Goal: Task Accomplishment & Management: Use online tool/utility

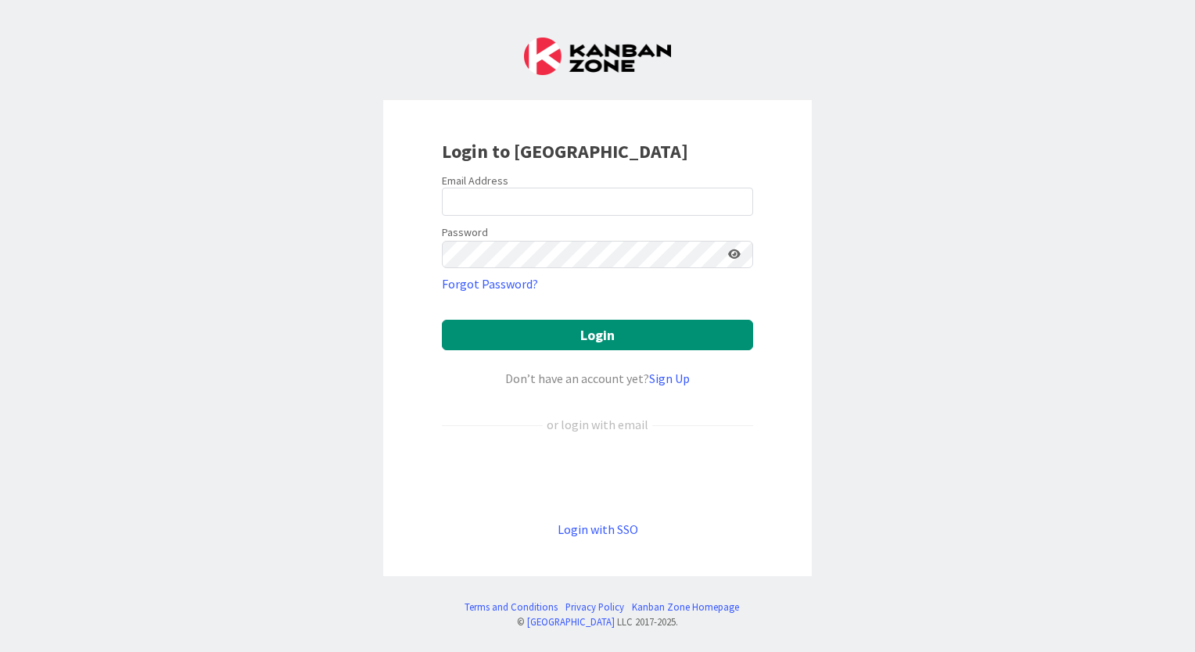
click at [551, 177] on div "Email Address" at bounding box center [597, 181] width 311 height 14
click at [545, 189] on input "email" at bounding box center [597, 202] width 311 height 28
click at [550, 213] on input "email" at bounding box center [597, 202] width 311 height 28
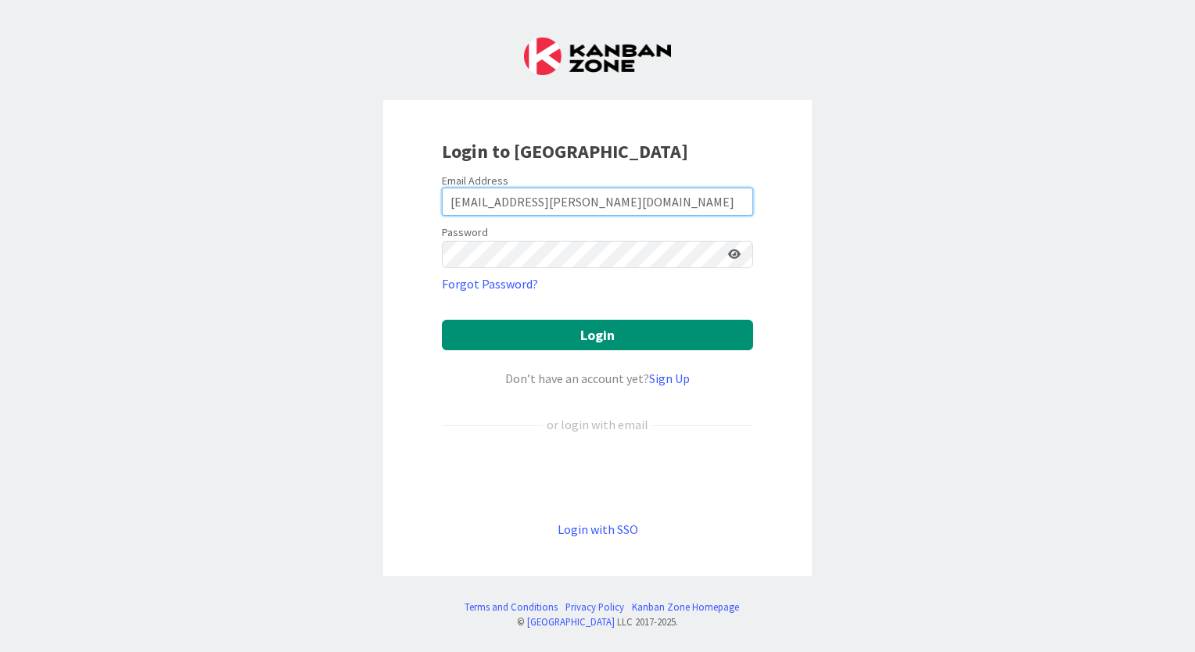
type input "lcheng@huisman-nl.com"
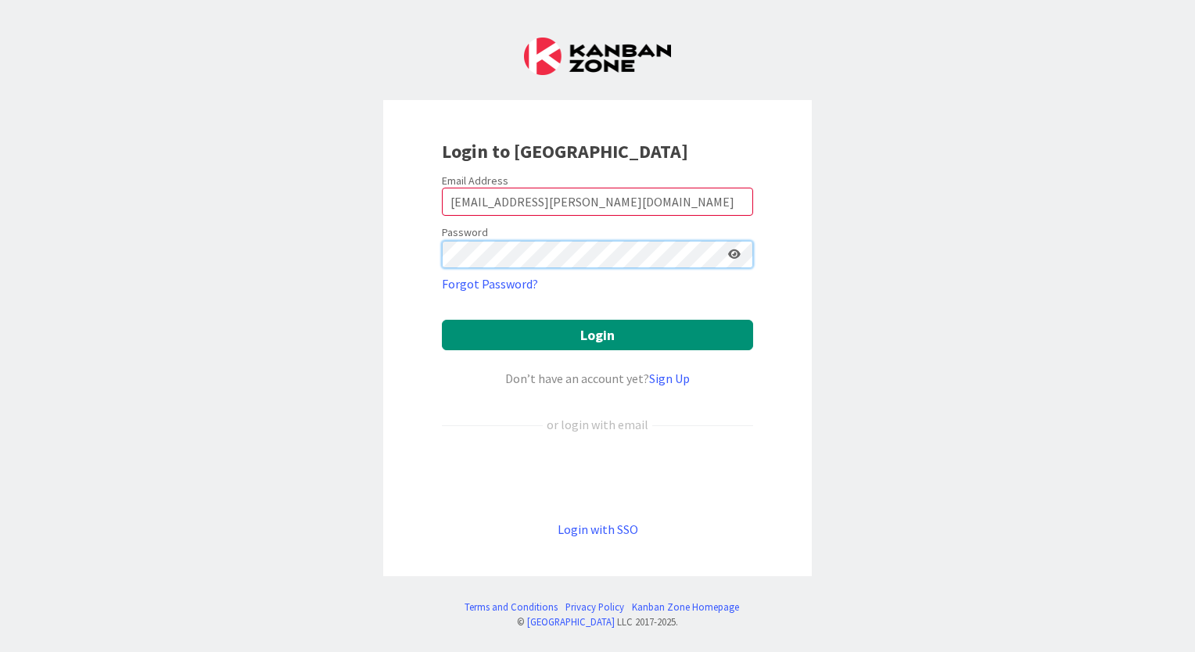
click at [442, 320] on button "Login" at bounding box center [597, 335] width 311 height 30
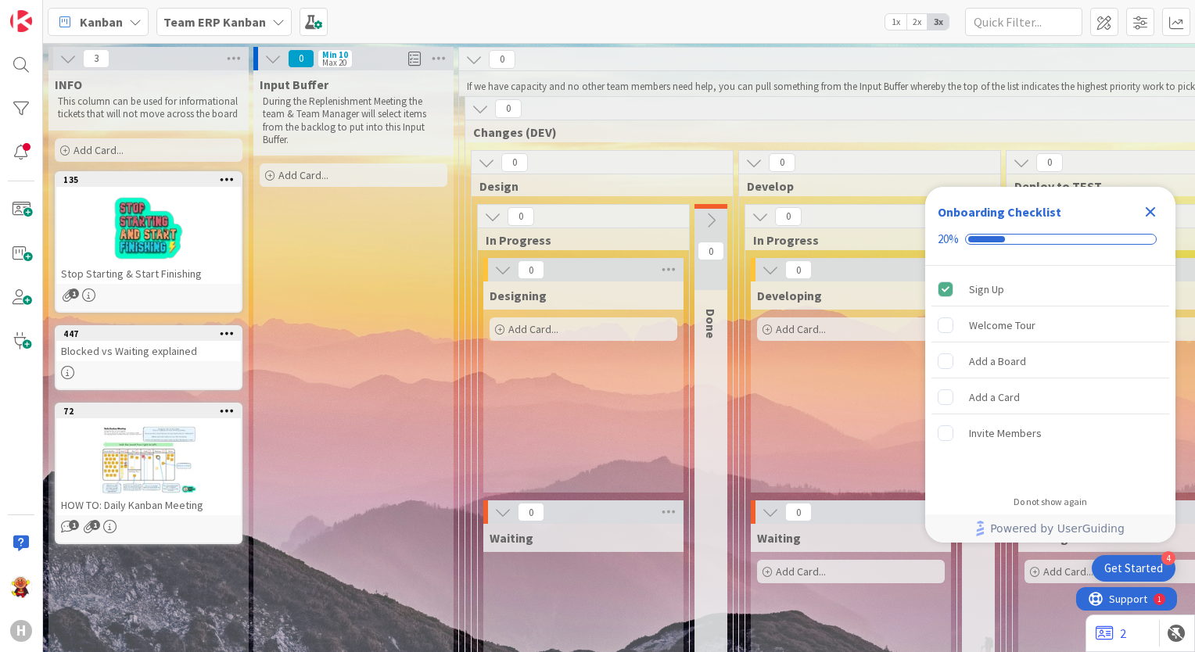
click at [213, 25] on b "Team ERP Kanban" at bounding box center [214, 22] width 102 height 16
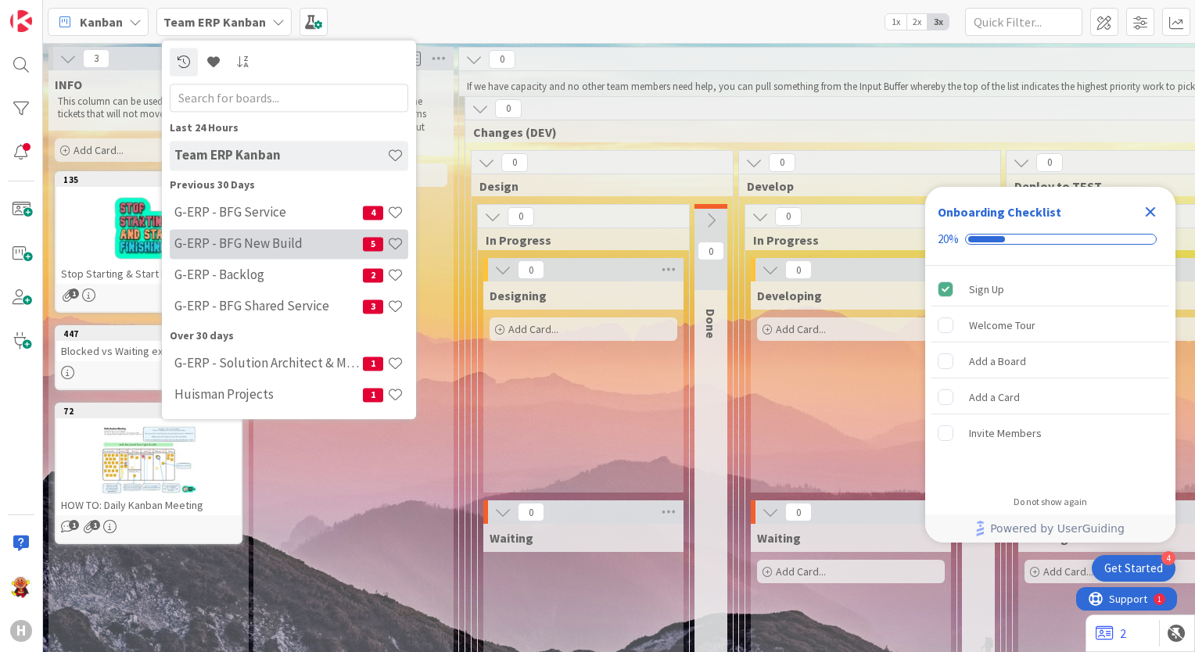
click at [297, 241] on h4 "G-ERP - BFG New Build" at bounding box center [268, 244] width 188 height 16
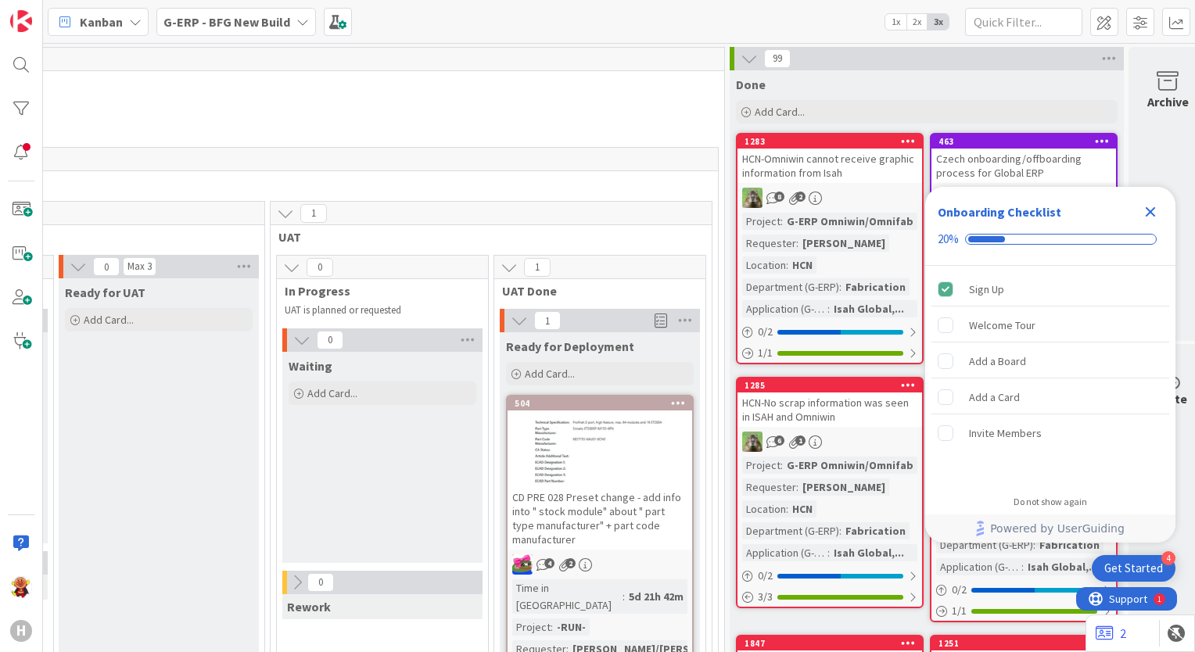
scroll to position [0, 2064]
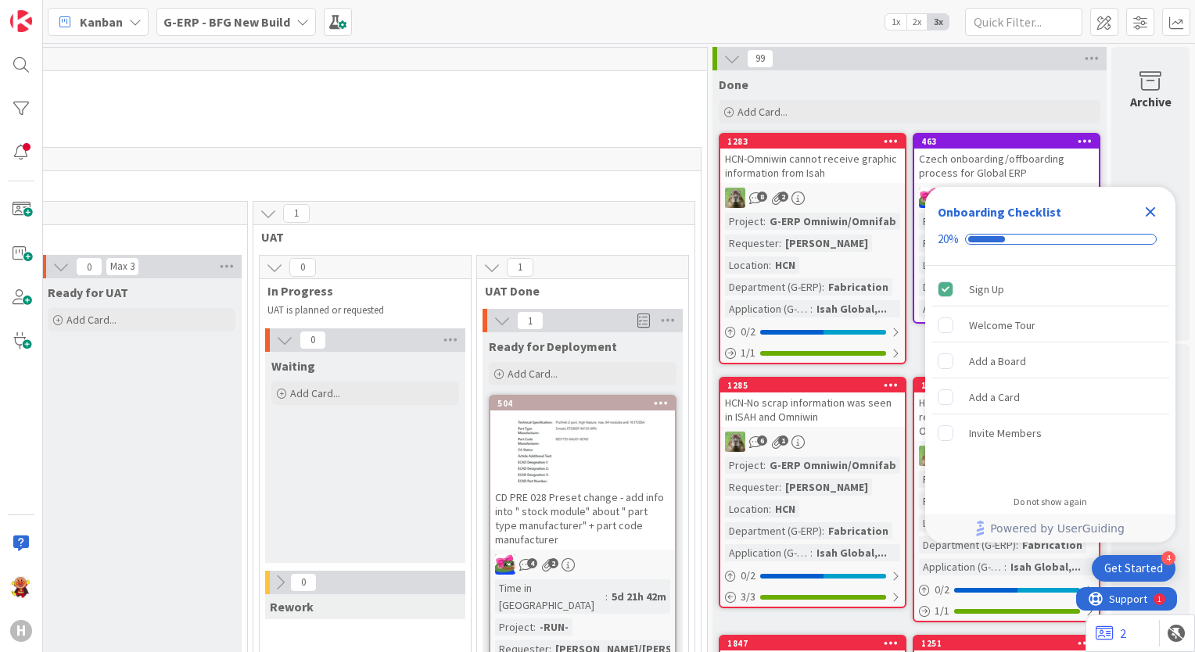
click at [1153, 211] on icon "Close Checklist" at bounding box center [1150, 212] width 19 height 19
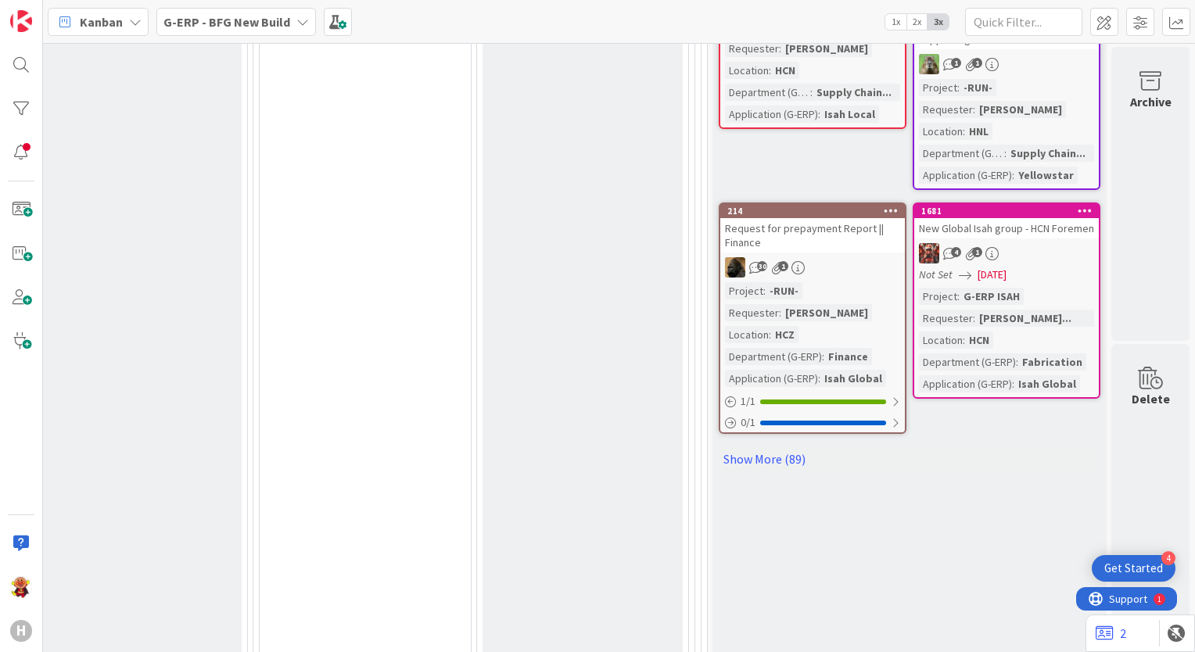
scroll to position [938, 2064]
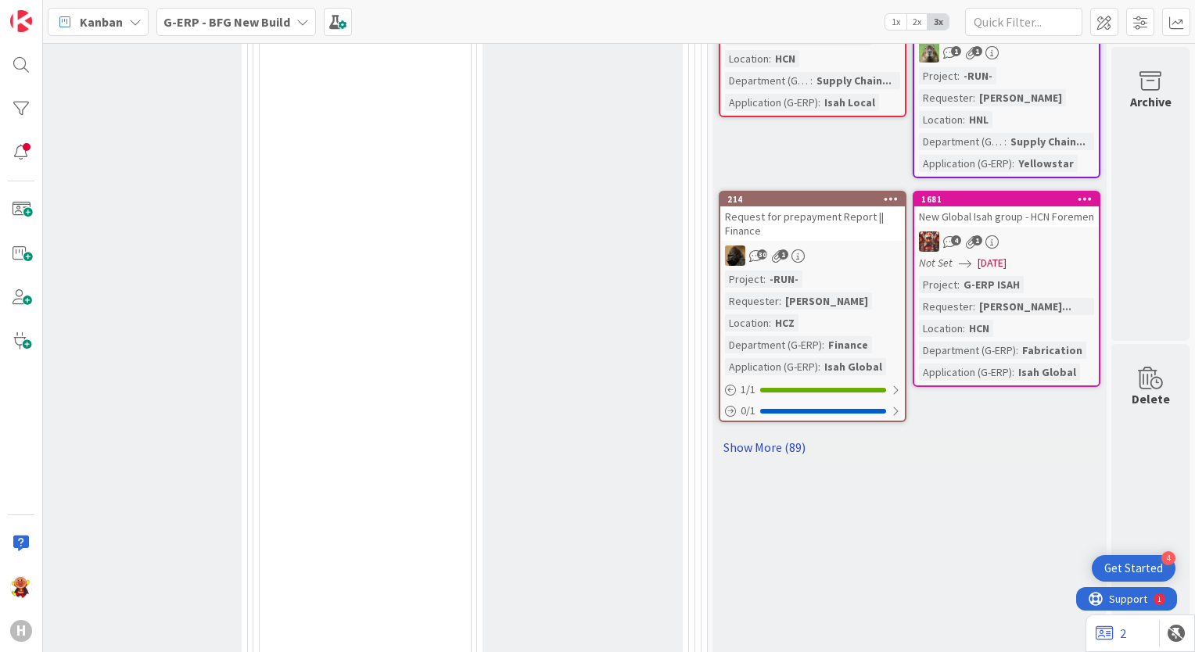
click at [756, 447] on link "Show More (89)" at bounding box center [910, 447] width 382 height 25
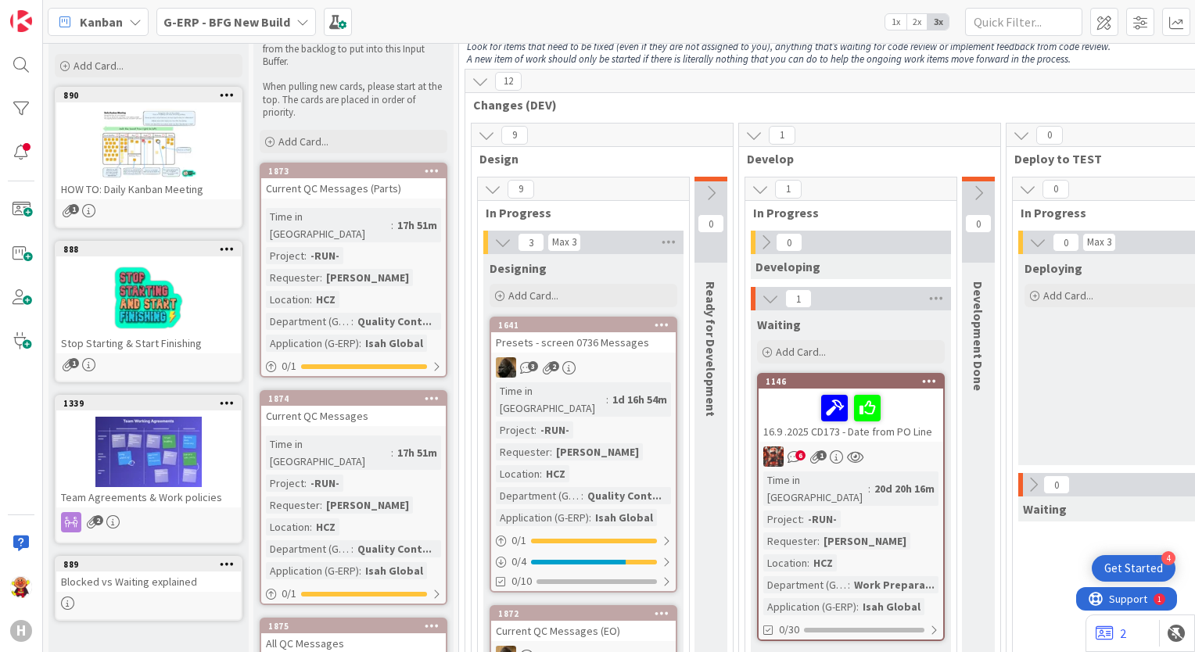
scroll to position [0, 0]
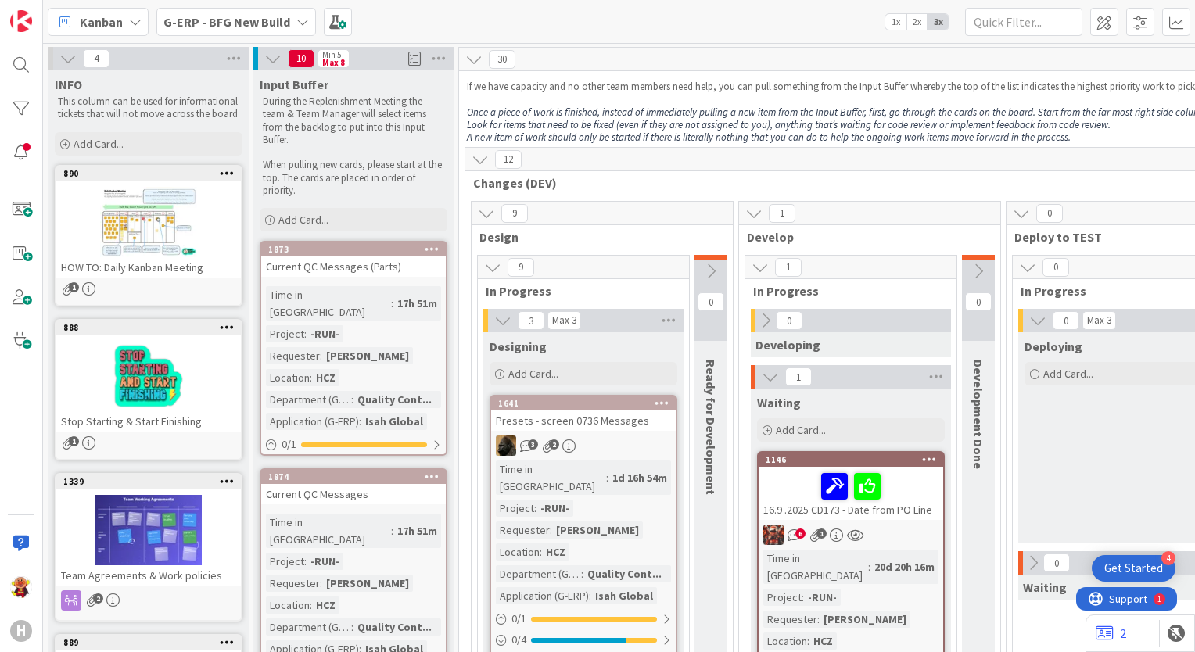
click at [266, 29] on span "G-ERP - BFG New Build" at bounding box center [226, 22] width 127 height 19
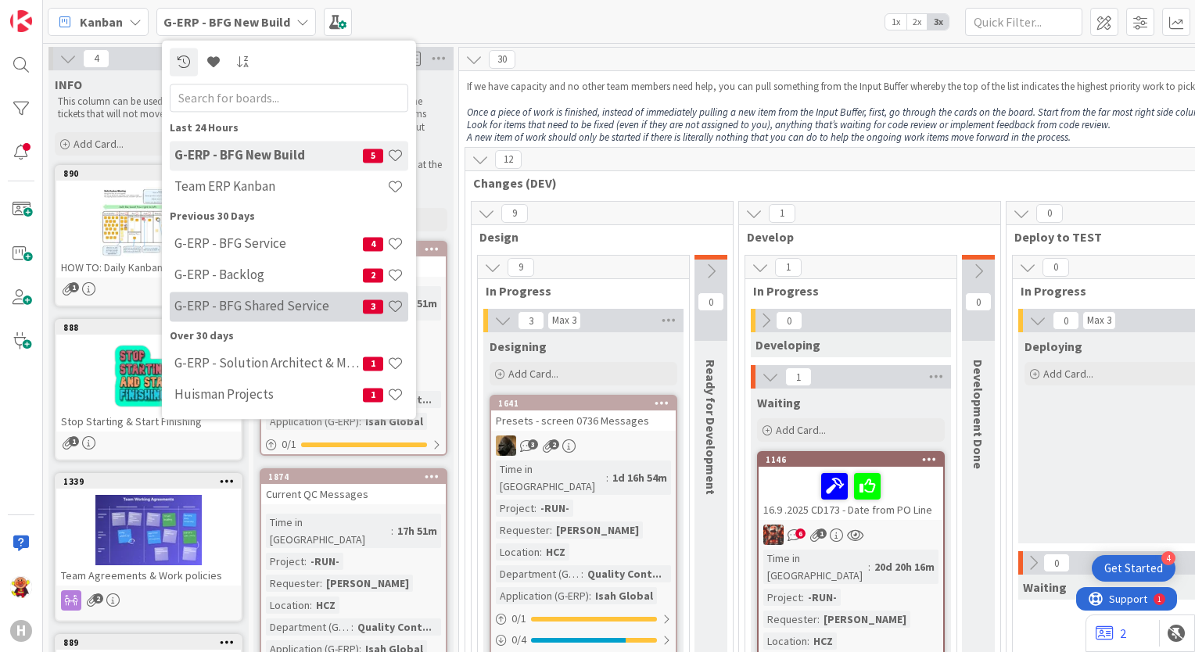
click at [292, 312] on h4 "G-ERP - BFG Shared Service" at bounding box center [268, 307] width 188 height 16
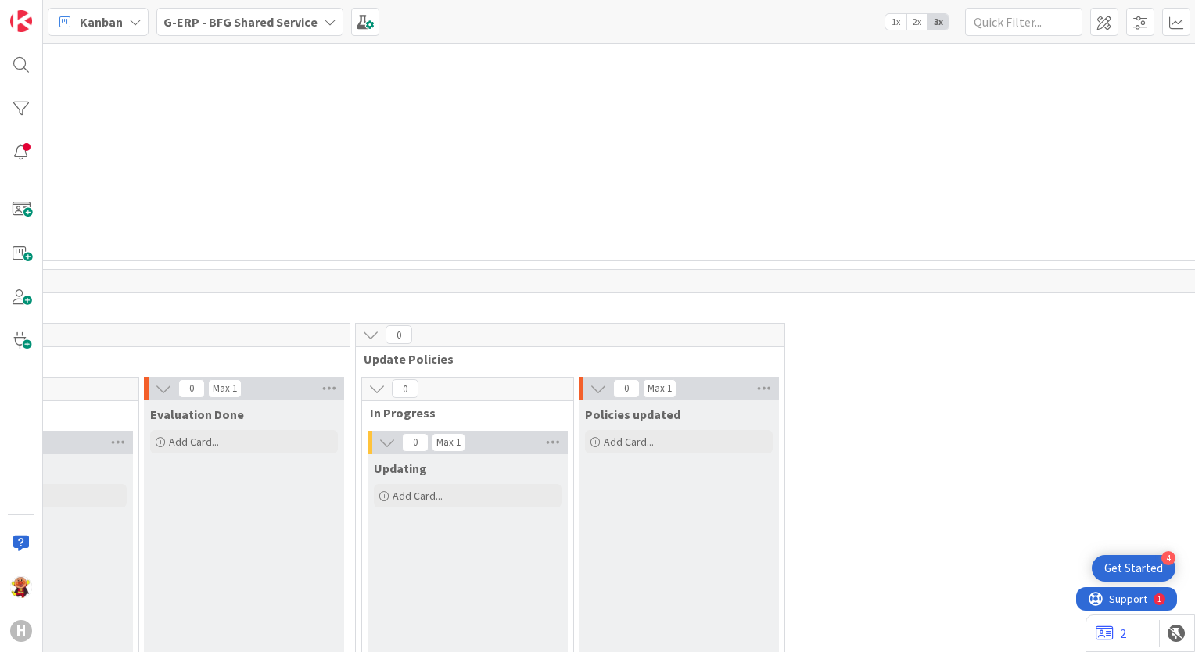
scroll to position [7416, 0]
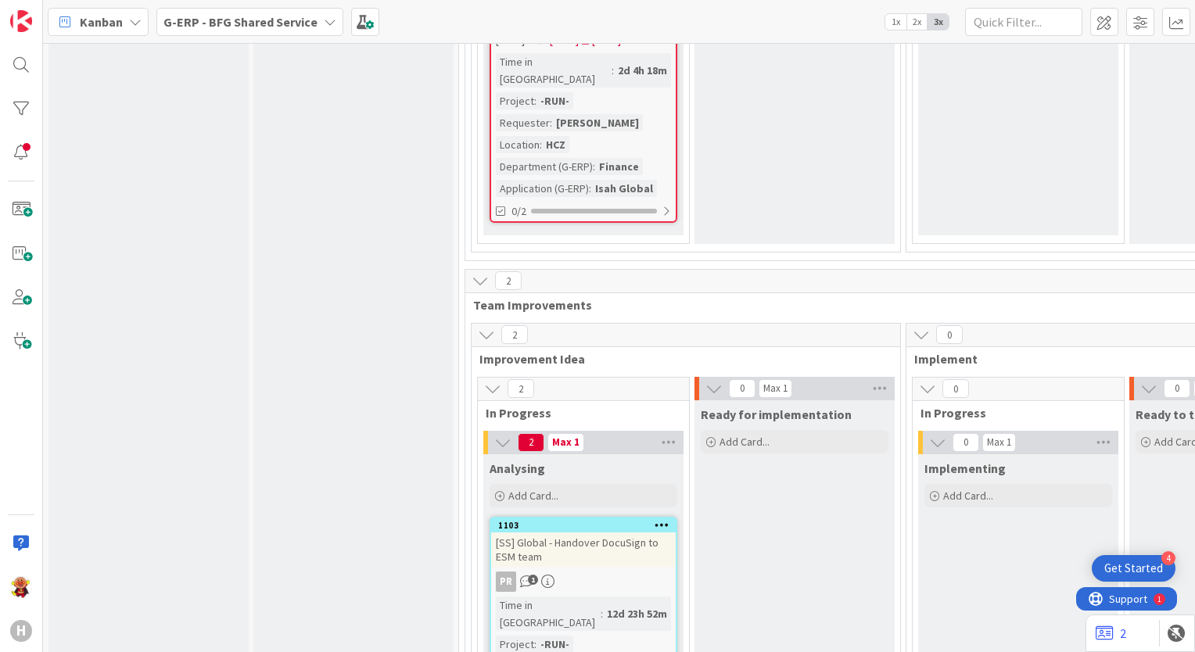
click at [297, 19] on b "G-ERP - BFG Shared Service" at bounding box center [240, 22] width 154 height 16
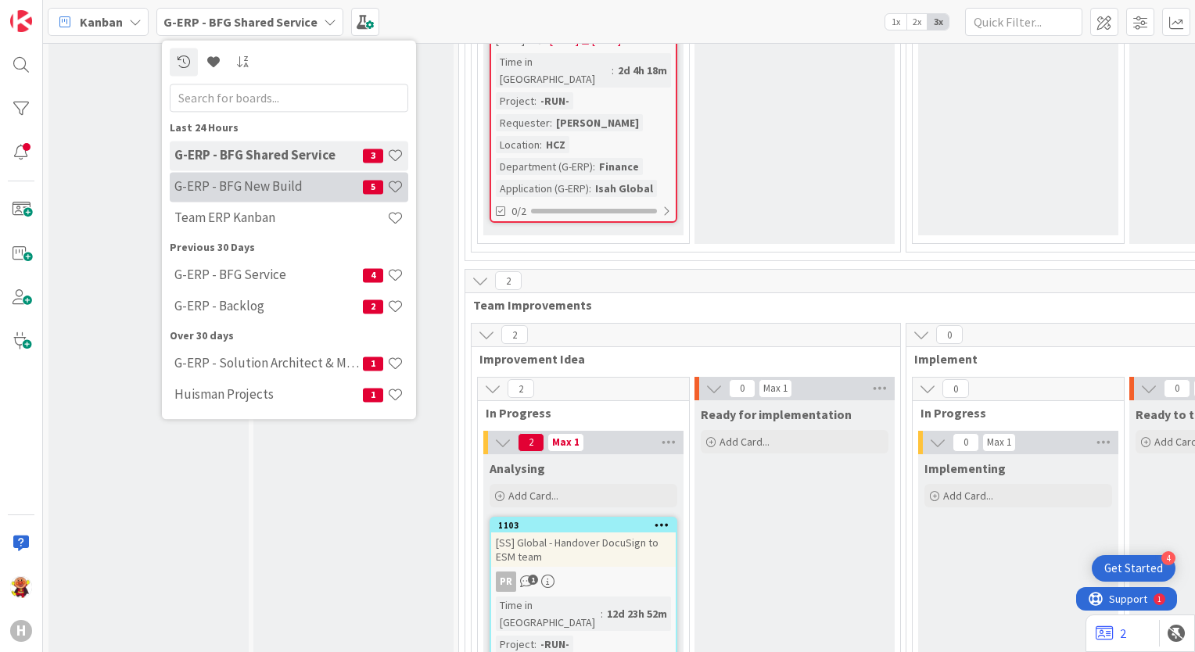
click at [324, 188] on h4 "G-ERP - BFG New Build" at bounding box center [268, 187] width 188 height 16
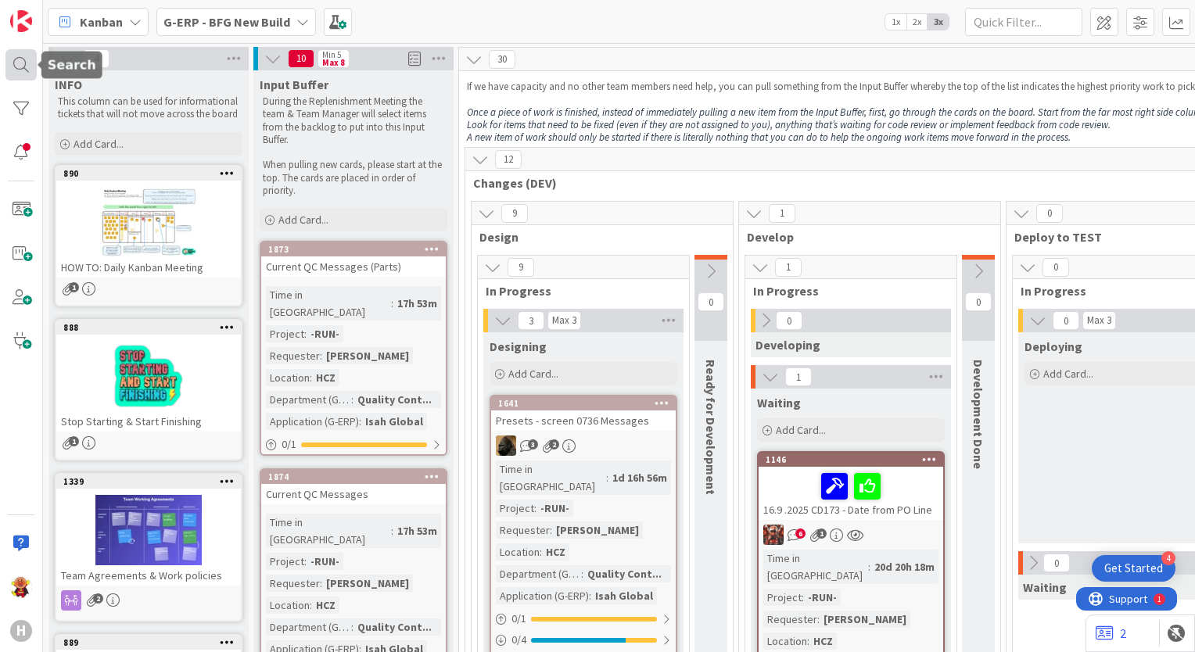
click at [27, 62] on div at bounding box center [20, 64] width 31 height 31
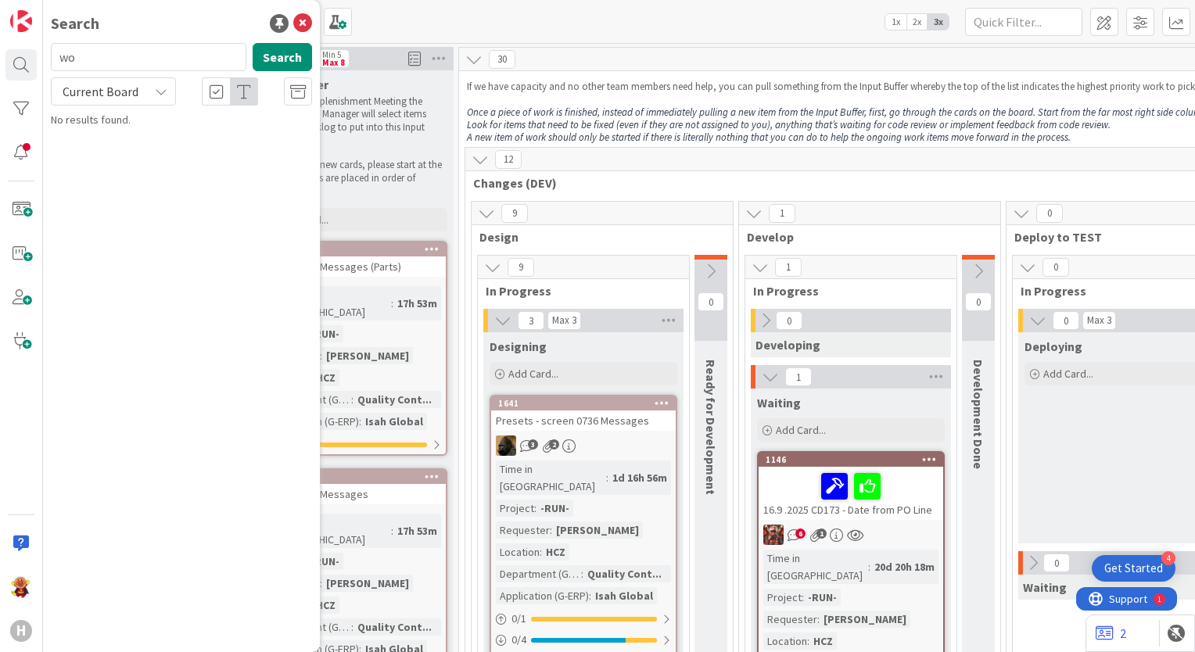
type input "w"
click at [303, 60] on button "Search" at bounding box center [282, 57] width 59 height 28
type input "accountview"
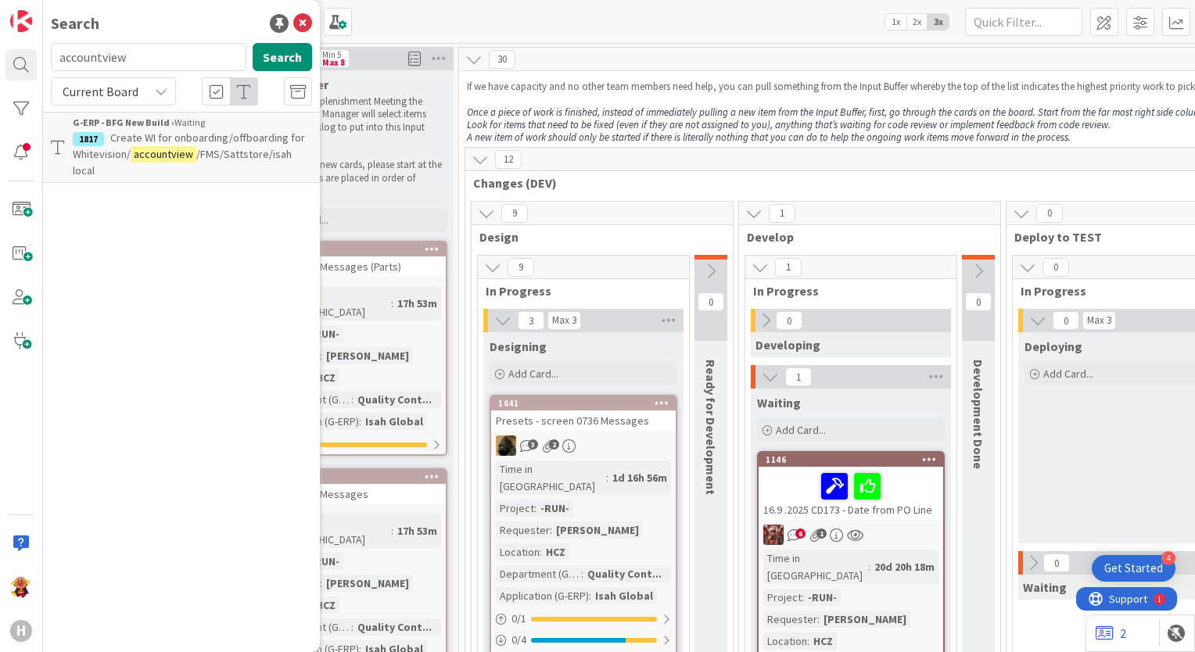
click at [269, 155] on span "/FMS/Sattstore/isah local" at bounding box center [182, 162] width 219 height 30
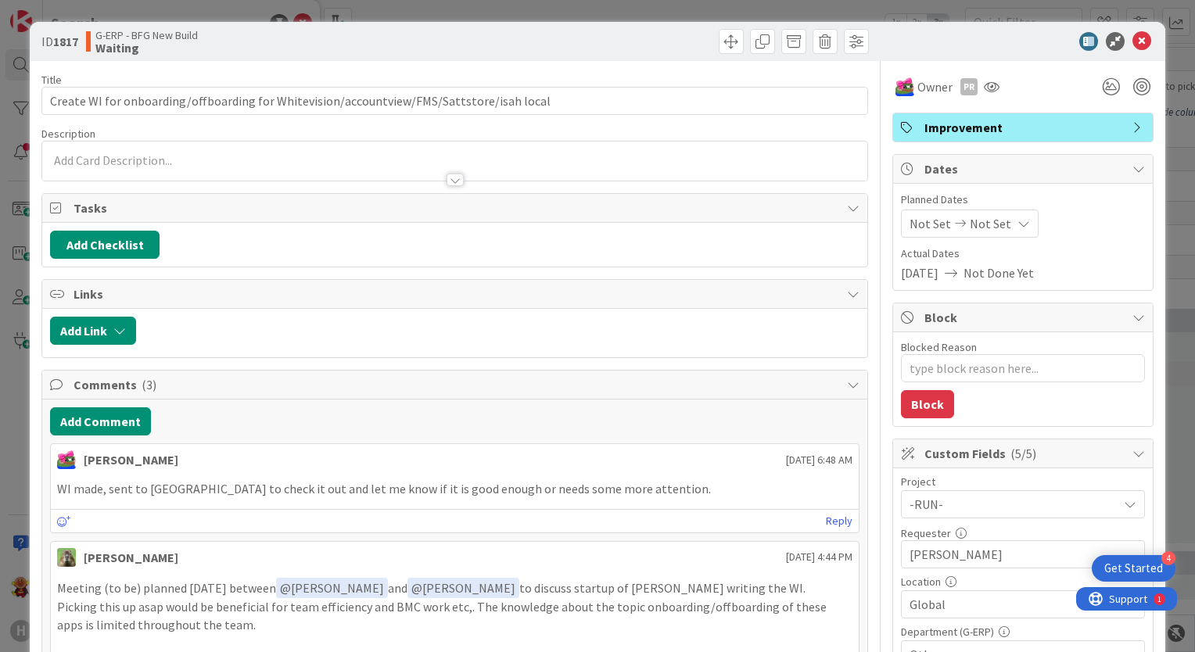
type textarea "x"
click at [1132, 42] on icon at bounding box center [1141, 41] width 19 height 19
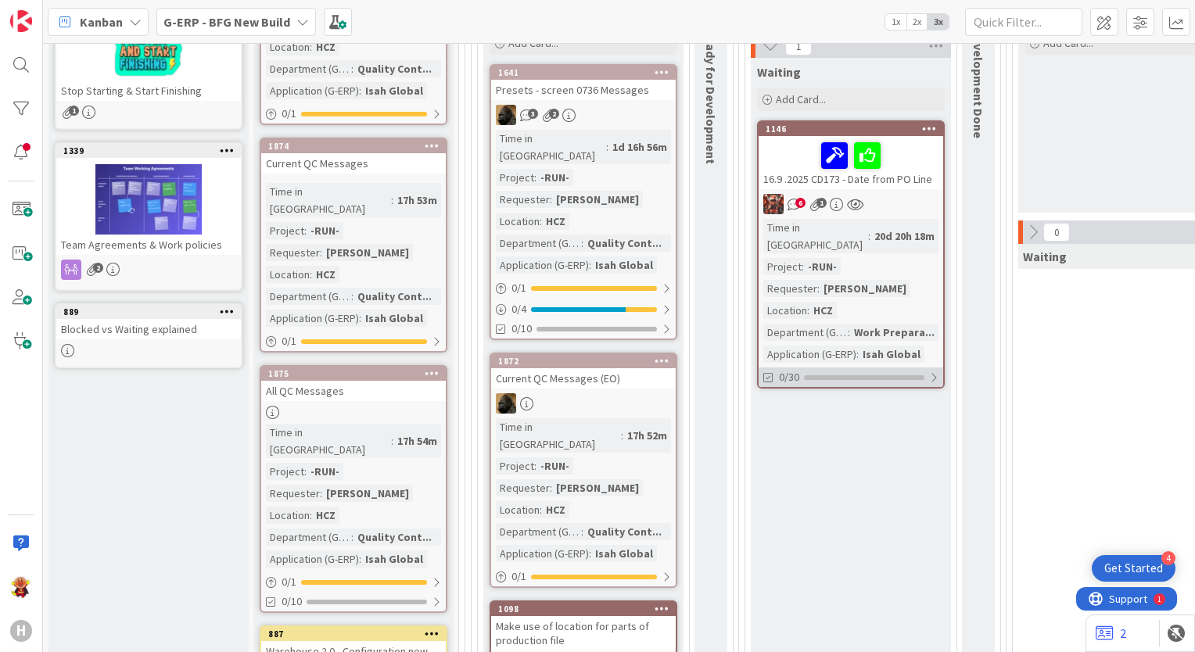
scroll to position [313, 0]
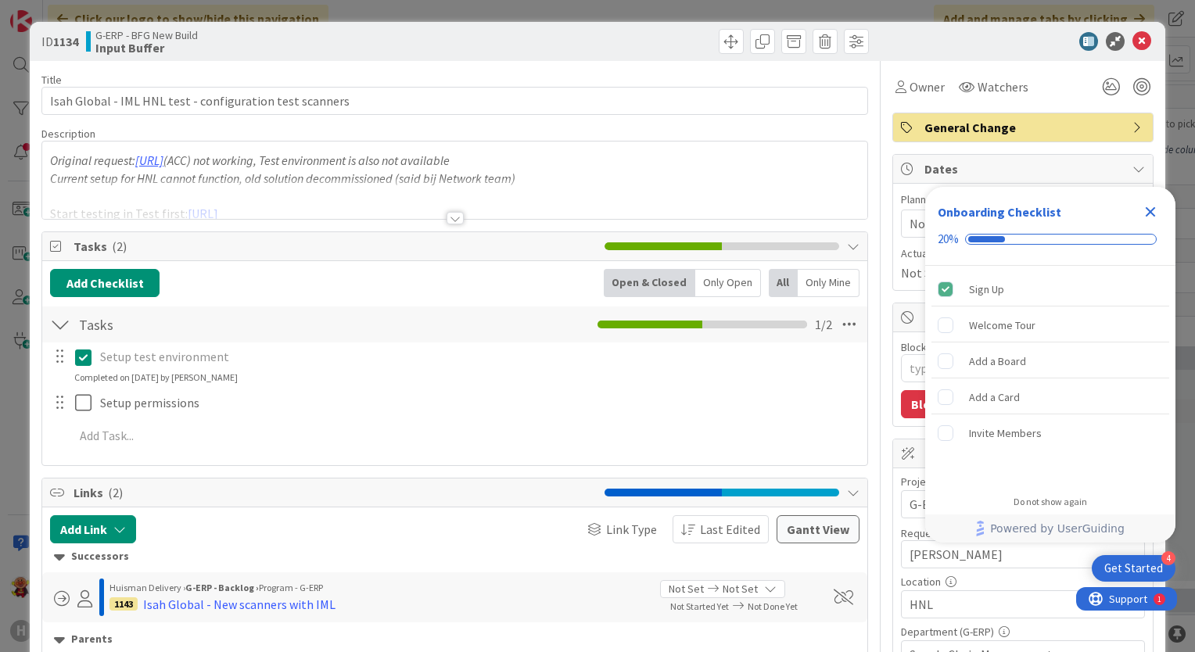
click at [450, 218] on div at bounding box center [454, 218] width 17 height 13
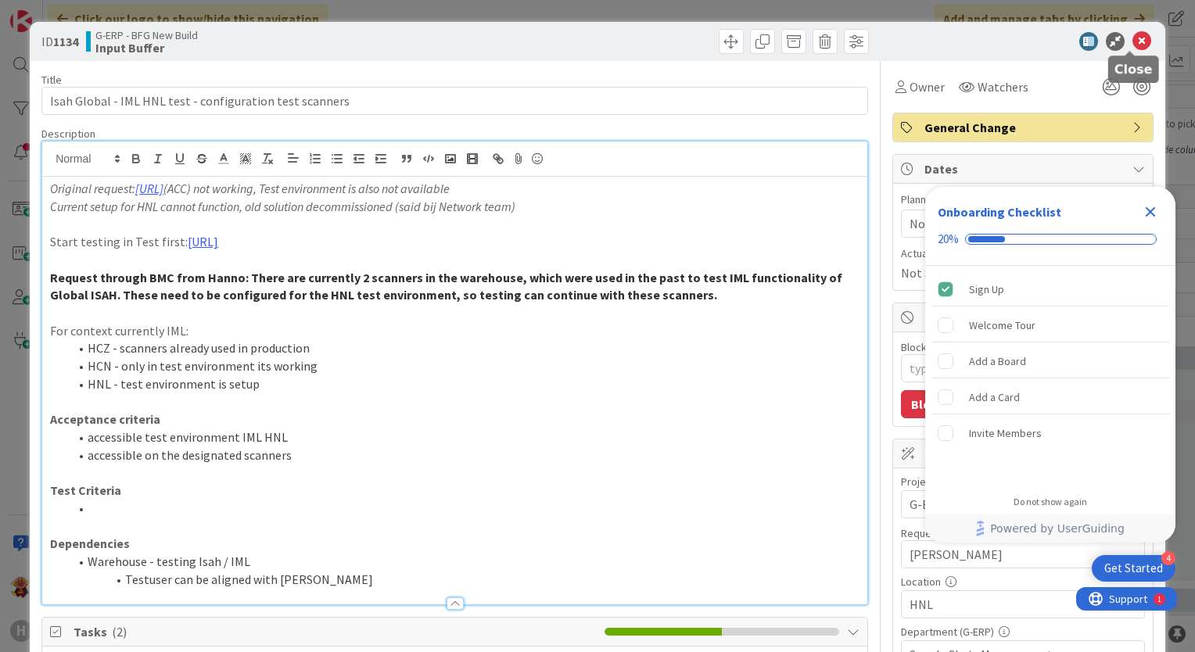
click at [1135, 42] on icon at bounding box center [1141, 41] width 19 height 19
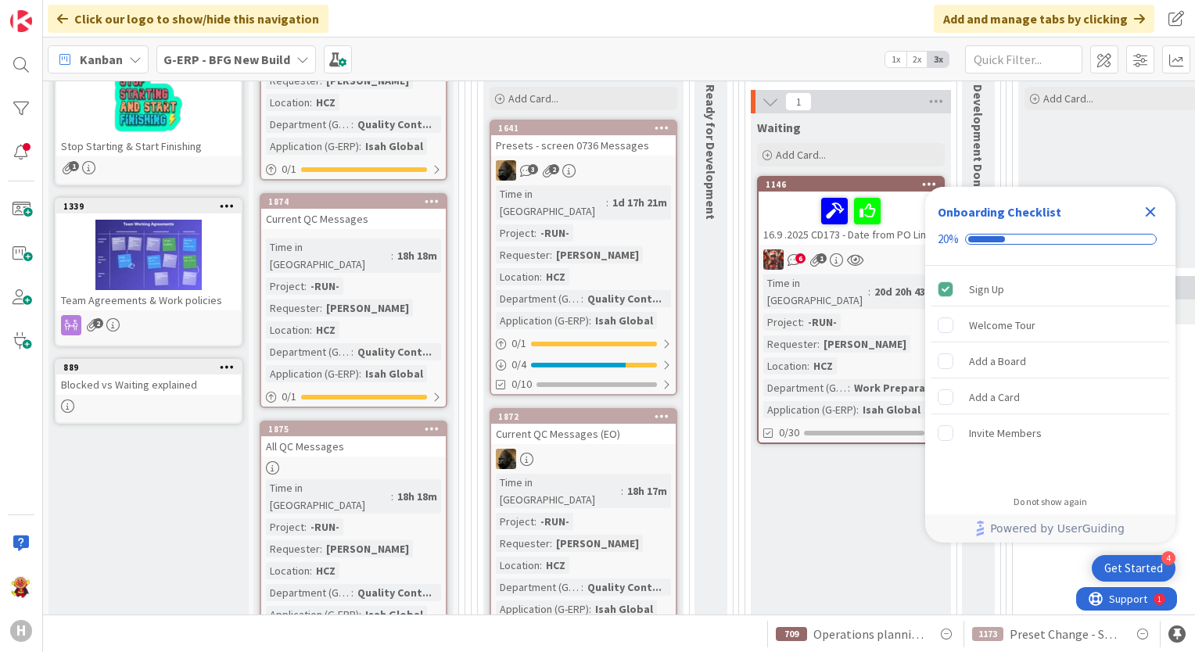
click at [1147, 216] on icon "Close Checklist" at bounding box center [1151, 212] width 10 height 10
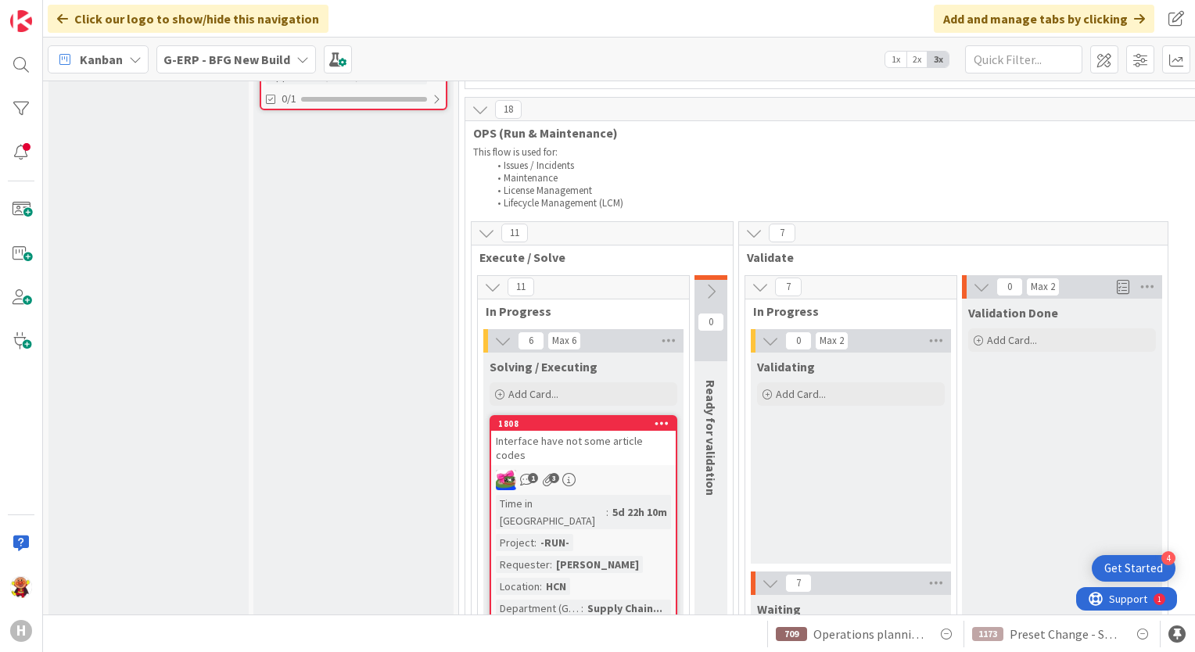
scroll to position [3128, 0]
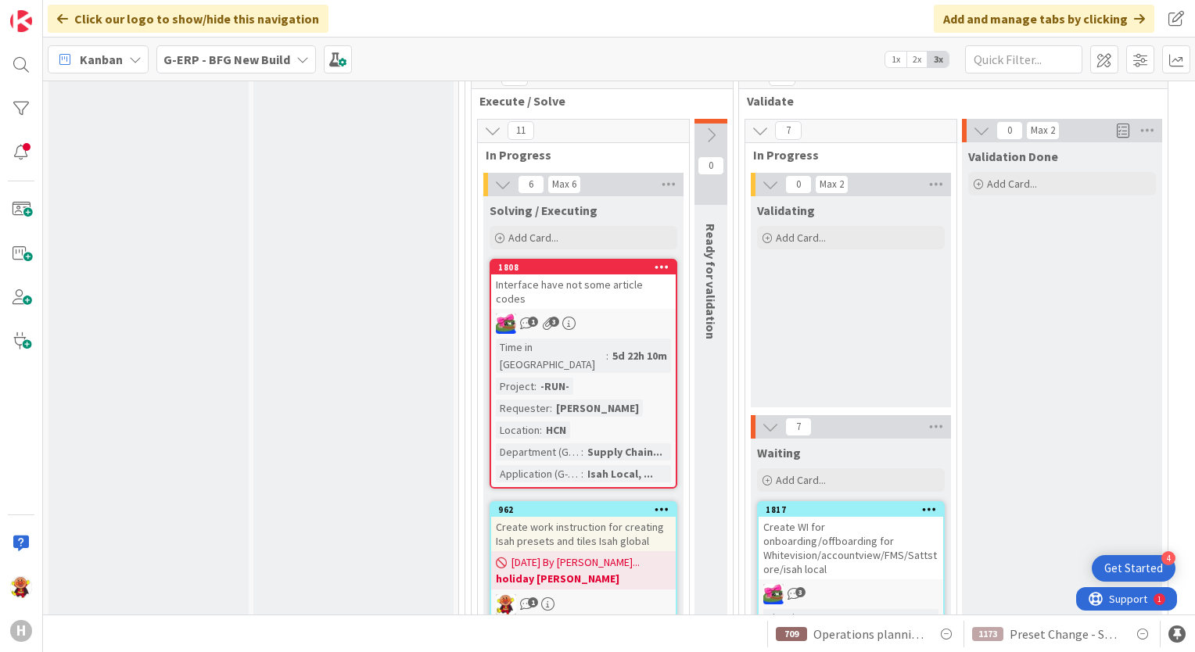
click at [641, 501] on link "962 Create work instruction for creating Isah presets and tiles Isah global 09/…" at bounding box center [583, 635] width 188 height 268
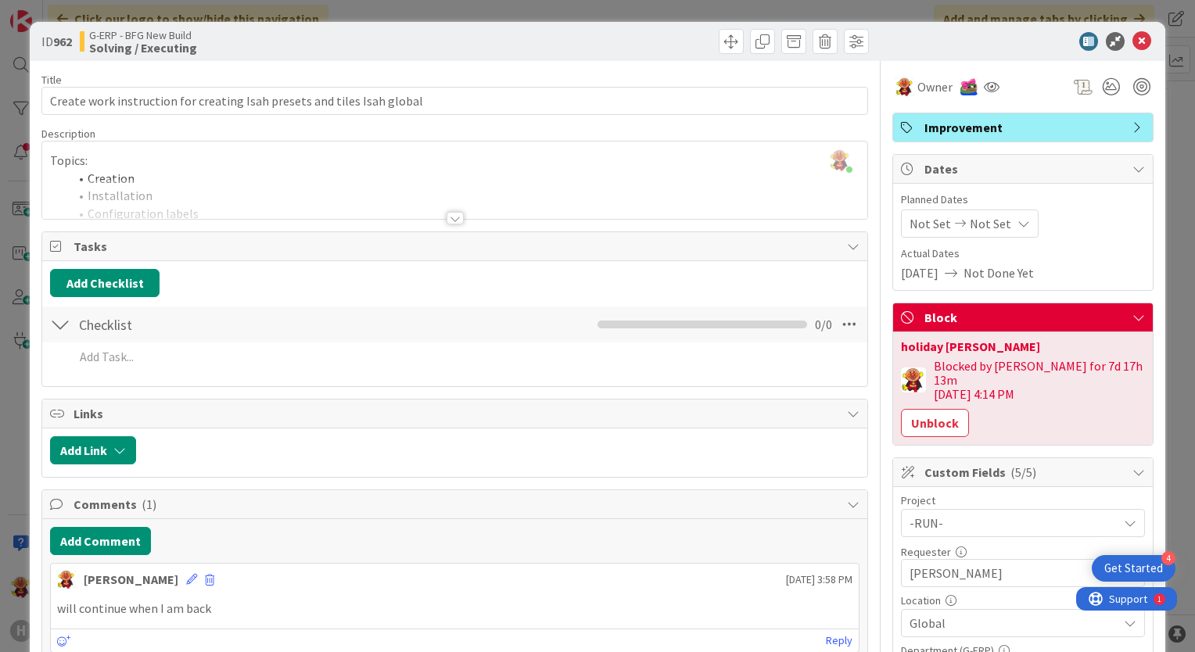
click at [915, 379] on div "Blocked by Lareina for 7d 17h 13m 09/02/2025 4:14 PM Unblock" at bounding box center [1023, 398] width 244 height 78
click at [913, 409] on button "Unblock" at bounding box center [935, 423] width 68 height 28
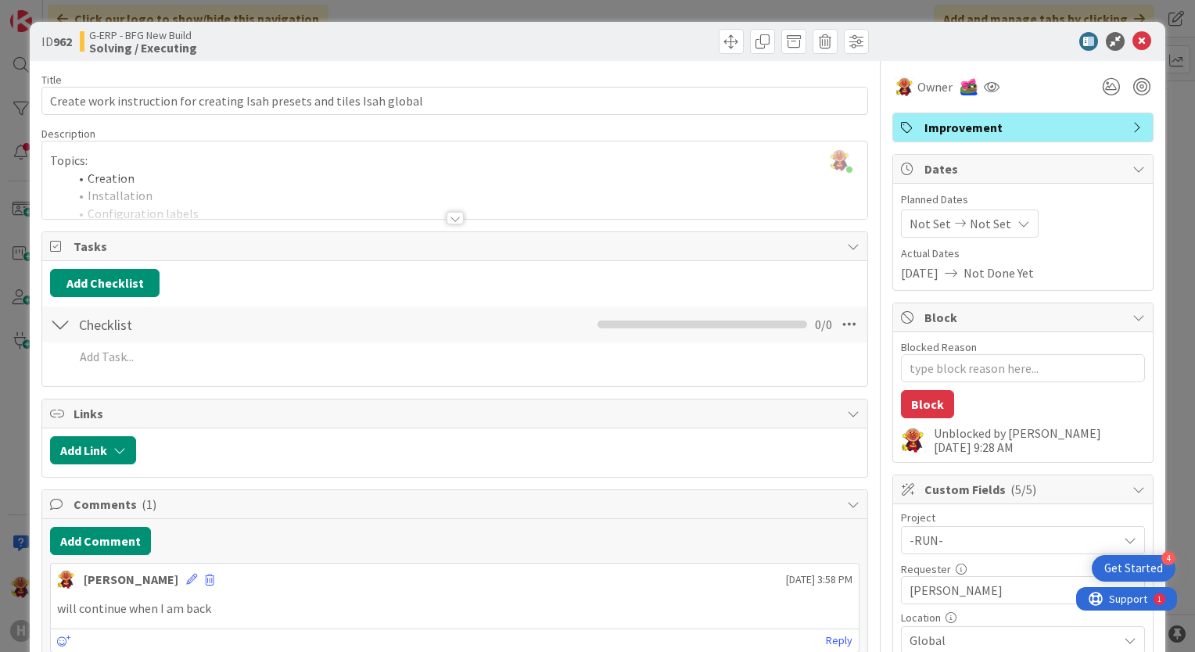
type textarea "x"
drag, startPoint x: 1135, startPoint y: 48, endPoint x: 1151, endPoint y: 63, distance: 22.1
click at [1151, 63] on body "4 Get Started H Click our logo to show/hide this navigation Add and manage tabs…" at bounding box center [597, 326] width 1195 height 652
click at [446, 224] on div at bounding box center [454, 218] width 17 height 13
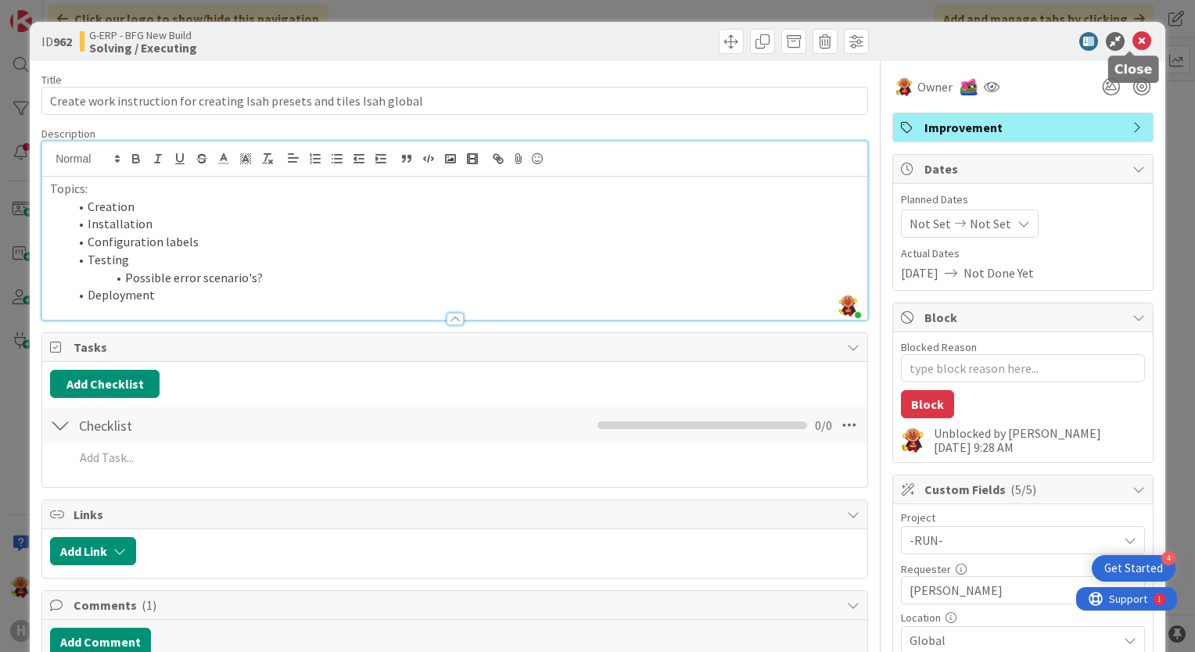
click at [1132, 44] on icon at bounding box center [1141, 41] width 19 height 19
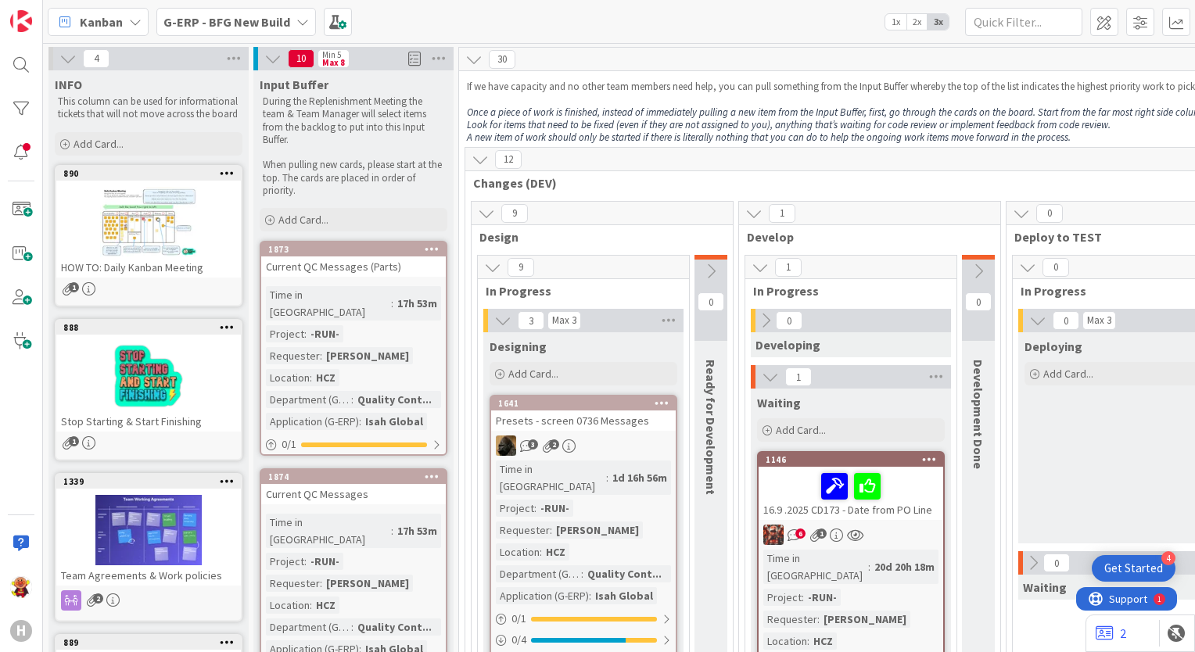
scroll to position [313, 0]
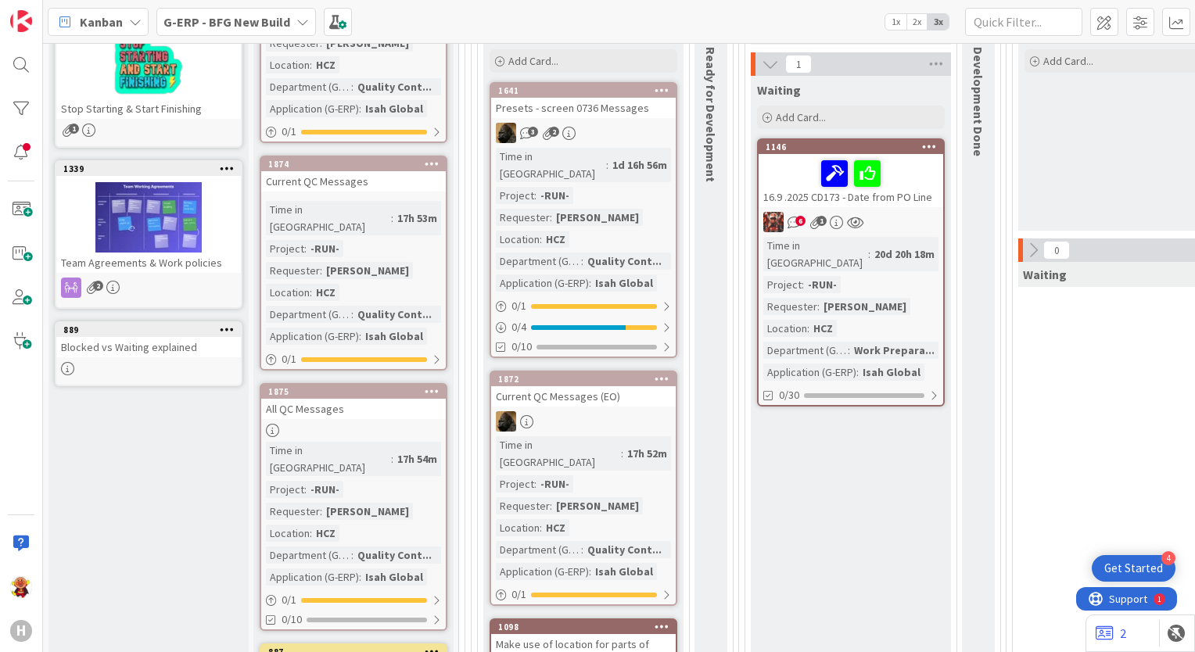
click at [262, 16] on b "G-ERP - BFG New Build" at bounding box center [226, 22] width 127 height 16
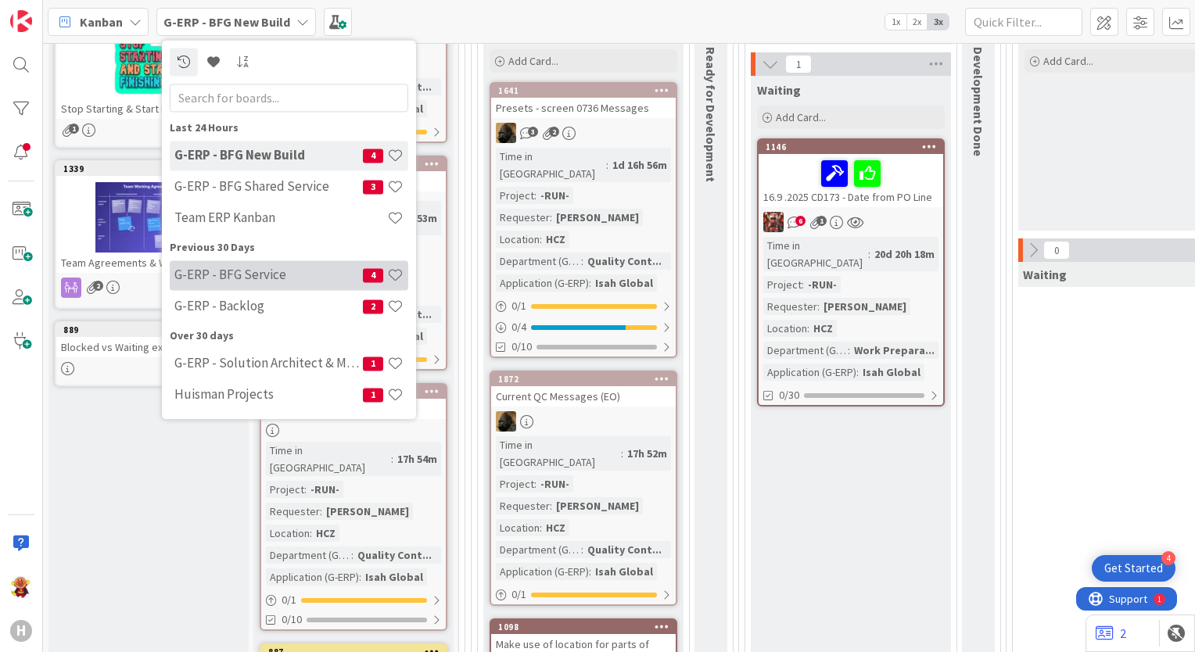
click at [257, 280] on h4 "G-ERP - BFG Service" at bounding box center [268, 275] width 188 height 16
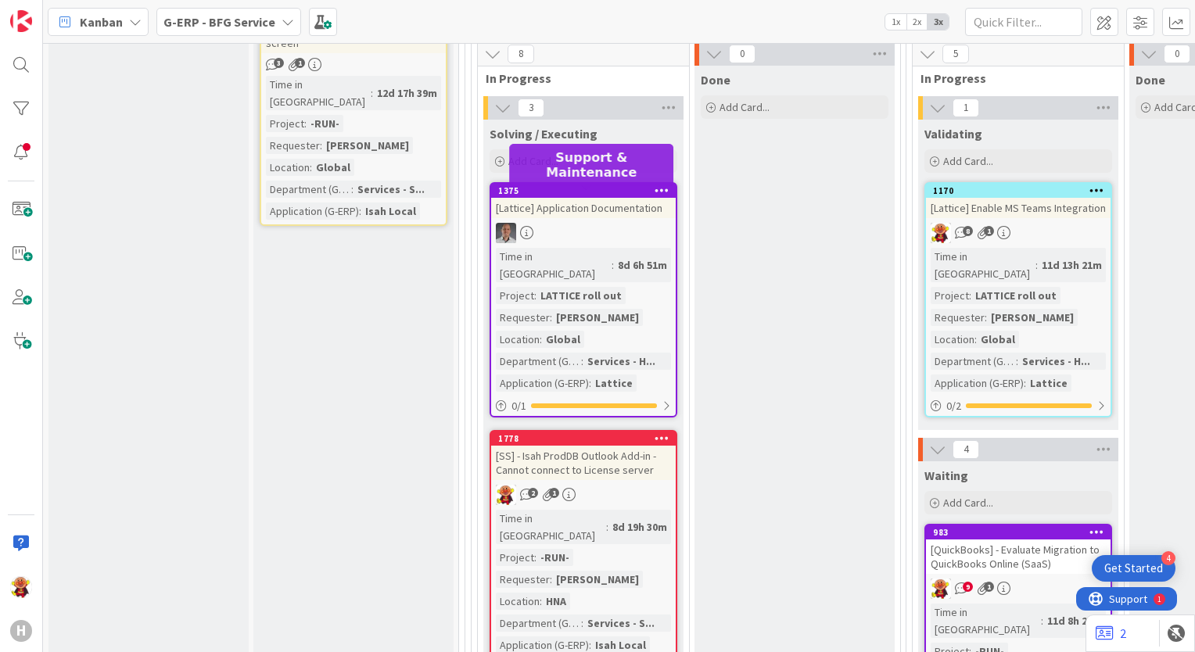
scroll to position [514, 0]
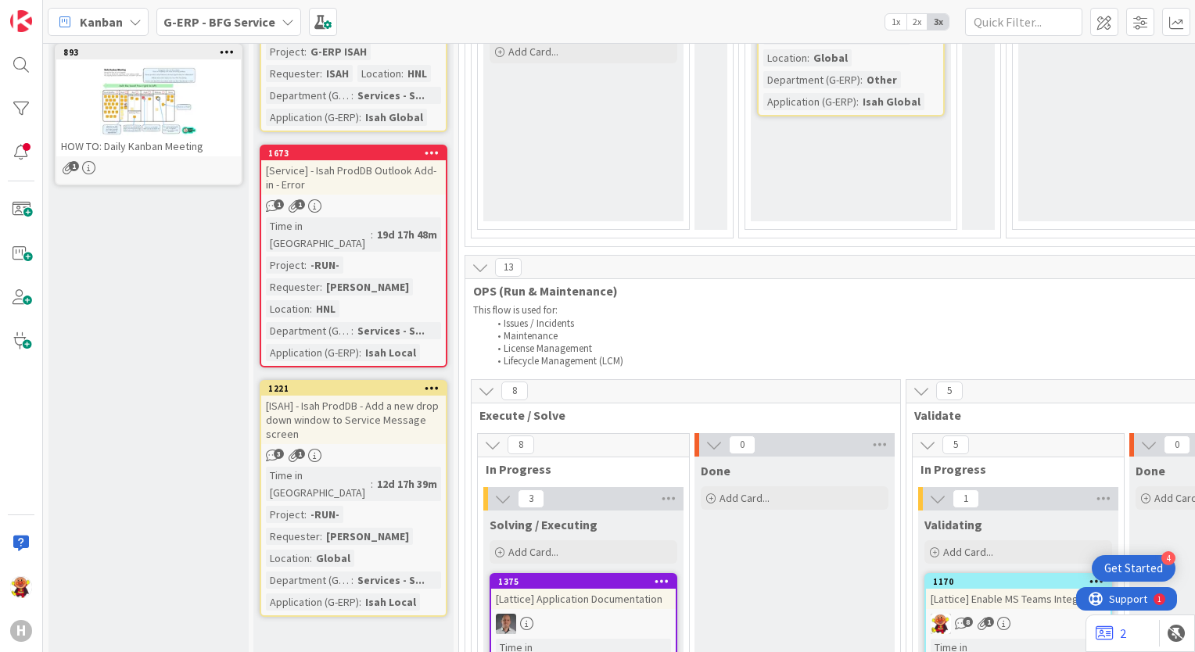
click at [388, 396] on div "[ISAH] - Isah ProdDB - Add a new drop down window to Service Message screen" at bounding box center [353, 420] width 185 height 48
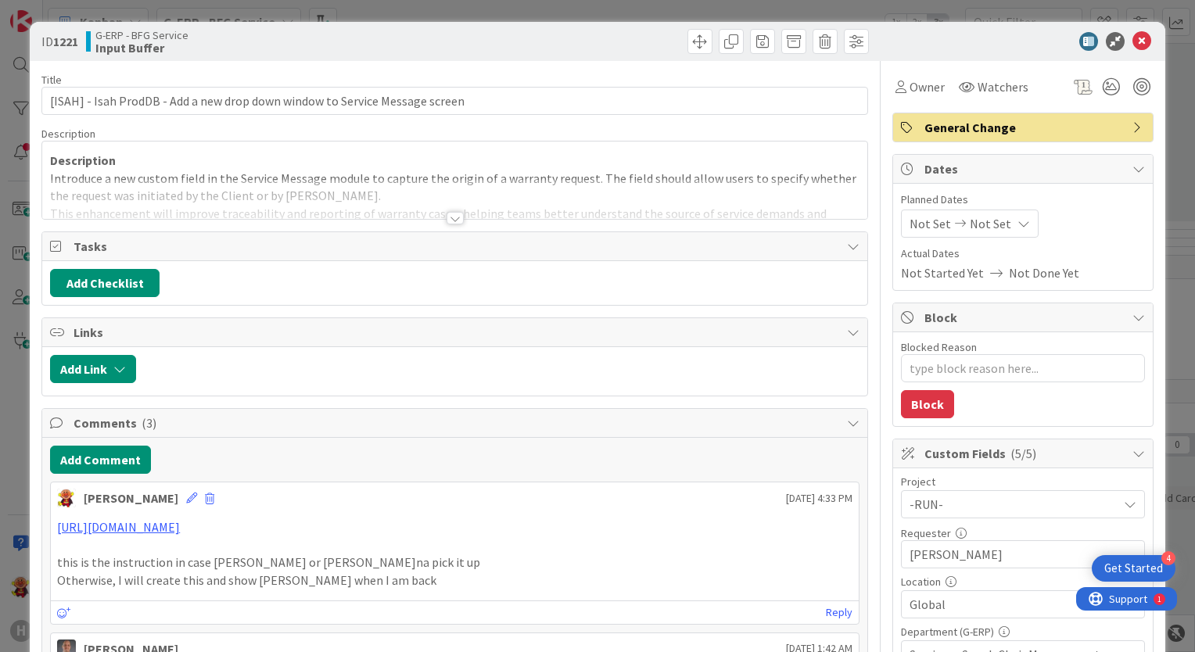
type textarea "x"
click at [447, 217] on div at bounding box center [454, 218] width 17 height 13
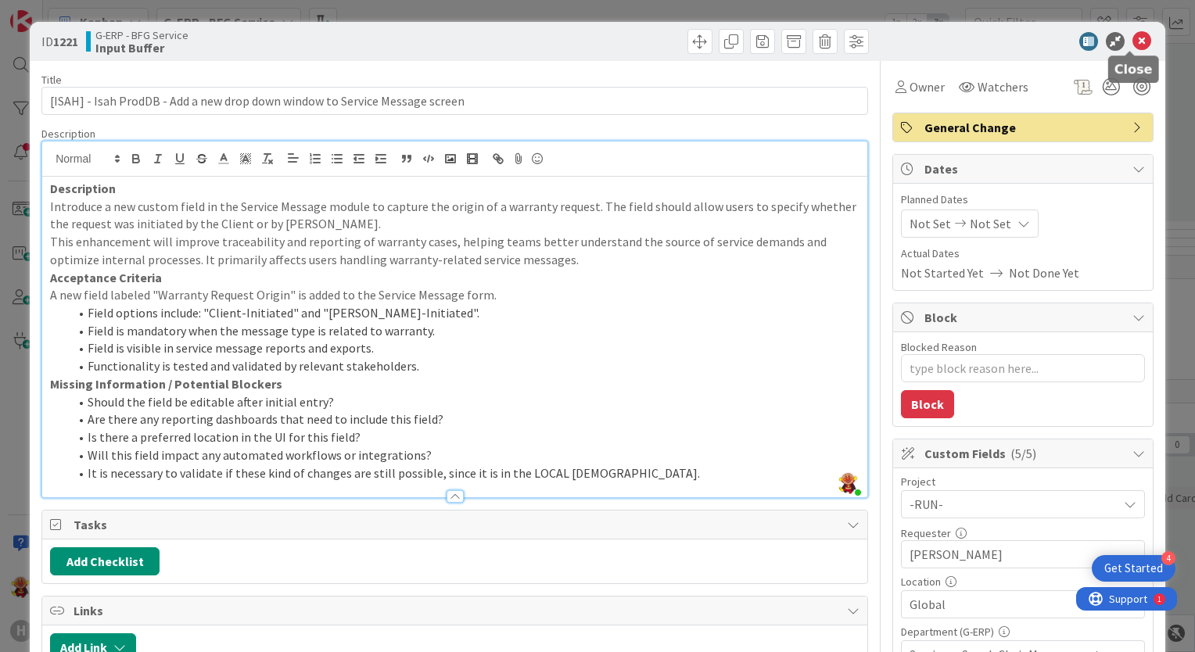
drag, startPoint x: 1128, startPoint y: 42, endPoint x: 654, endPoint y: 26, distance: 474.1
click at [1132, 42] on icon at bounding box center [1141, 41] width 19 height 19
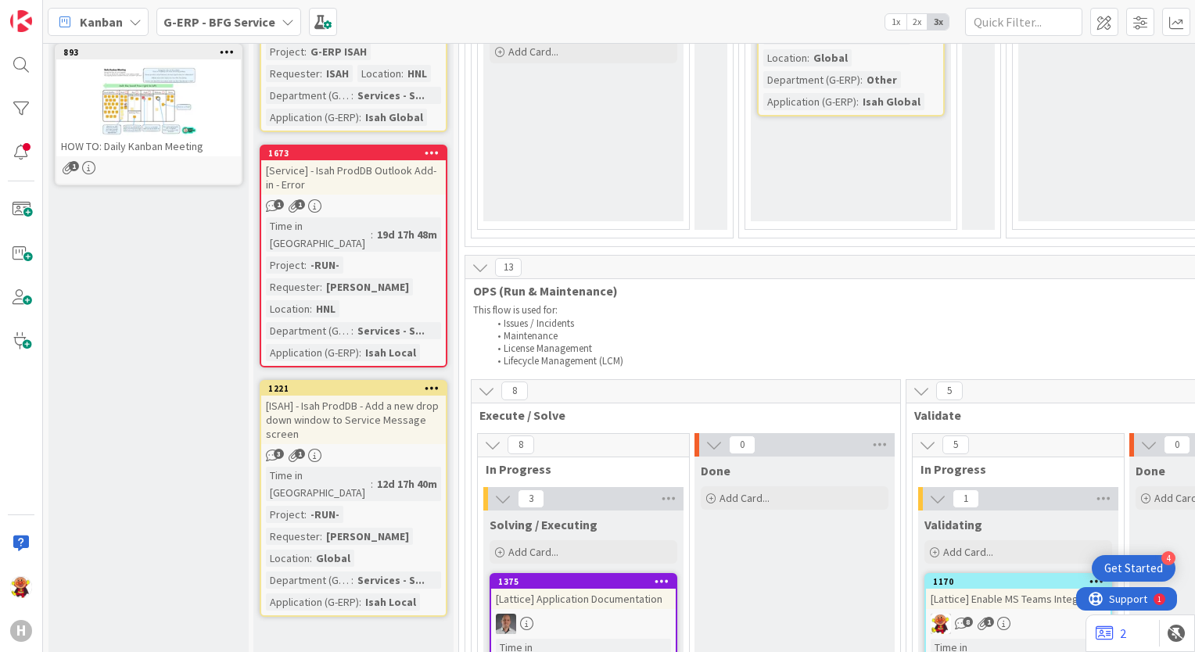
click at [238, 14] on b "G-ERP - BFG Service" at bounding box center [219, 22] width 112 height 16
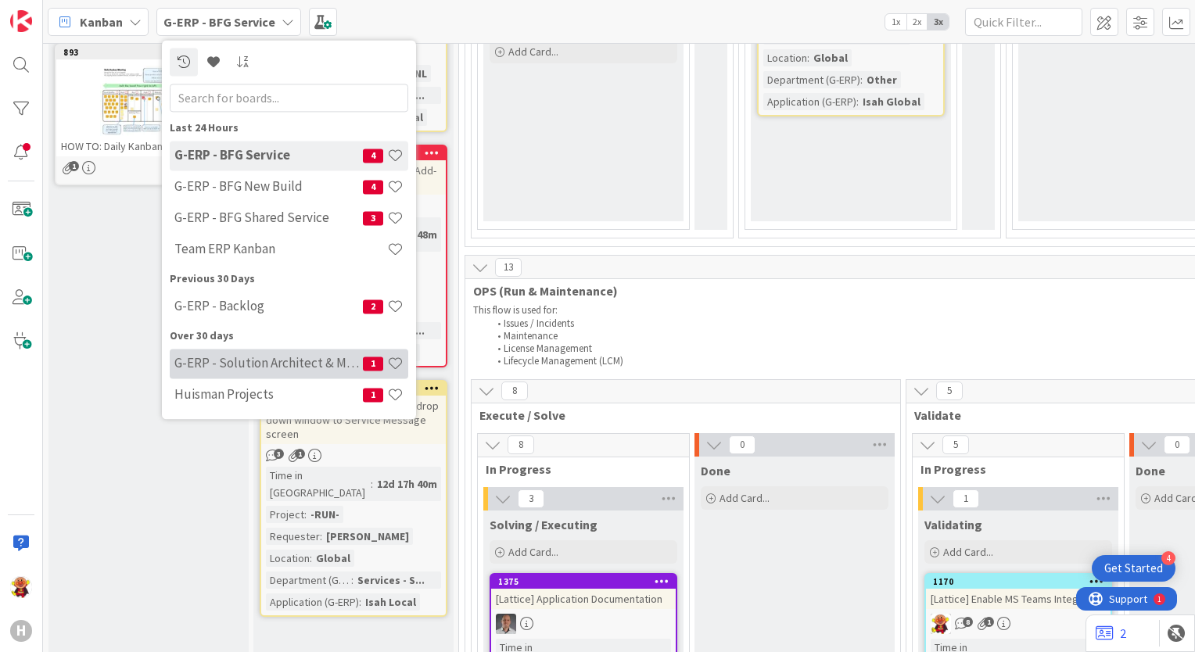
click at [278, 362] on h4 "G-ERP - Solution Architect & Management" at bounding box center [268, 364] width 188 height 16
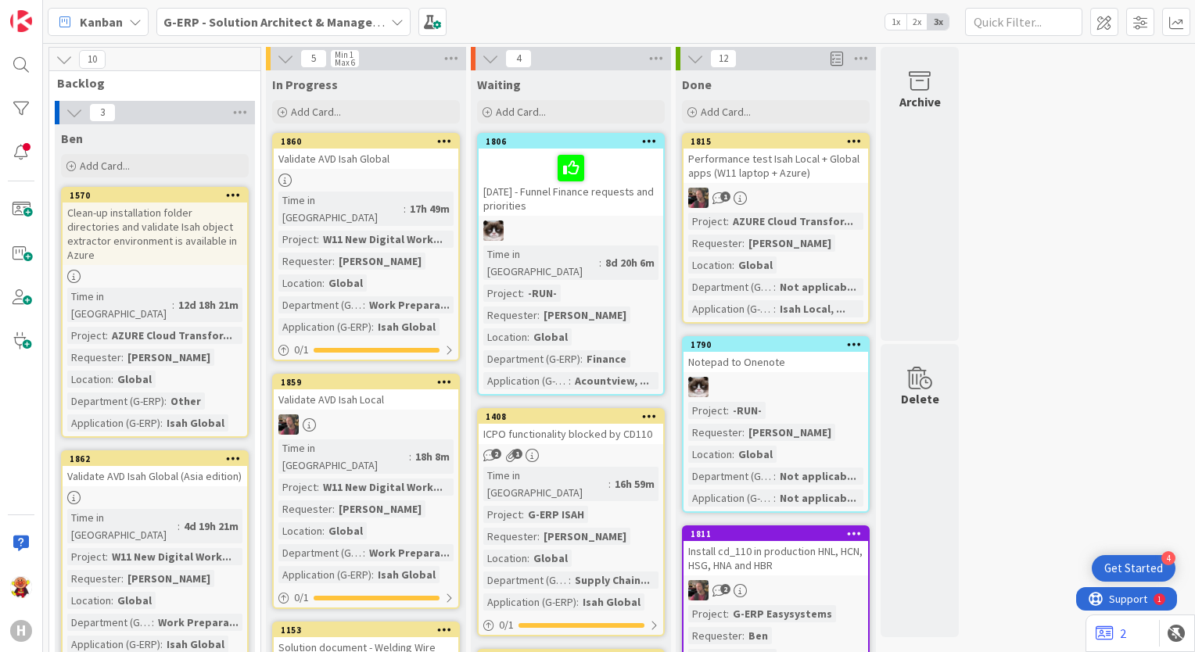
click at [310, 28] on b "G-ERP - Solution Architect & Management" at bounding box center [282, 22] width 239 height 16
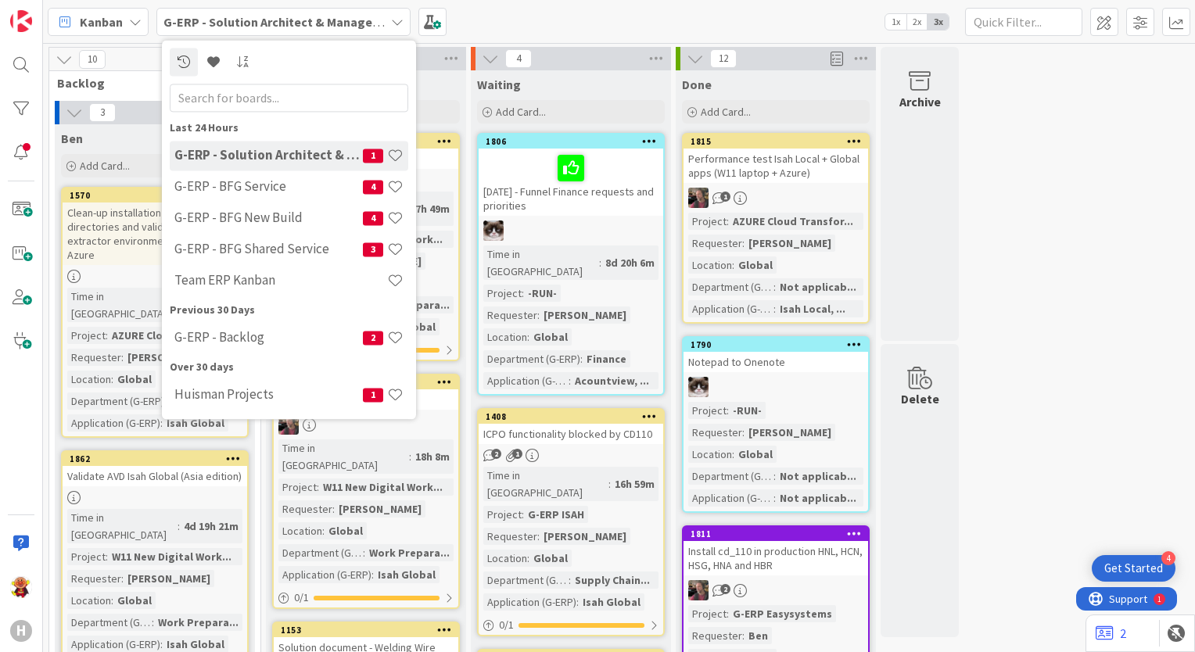
click at [522, 32] on div "Kanban G-ERP - Solution Architect & Management Last 24 Hours G-ERP - Solution A…" at bounding box center [619, 21] width 1152 height 43
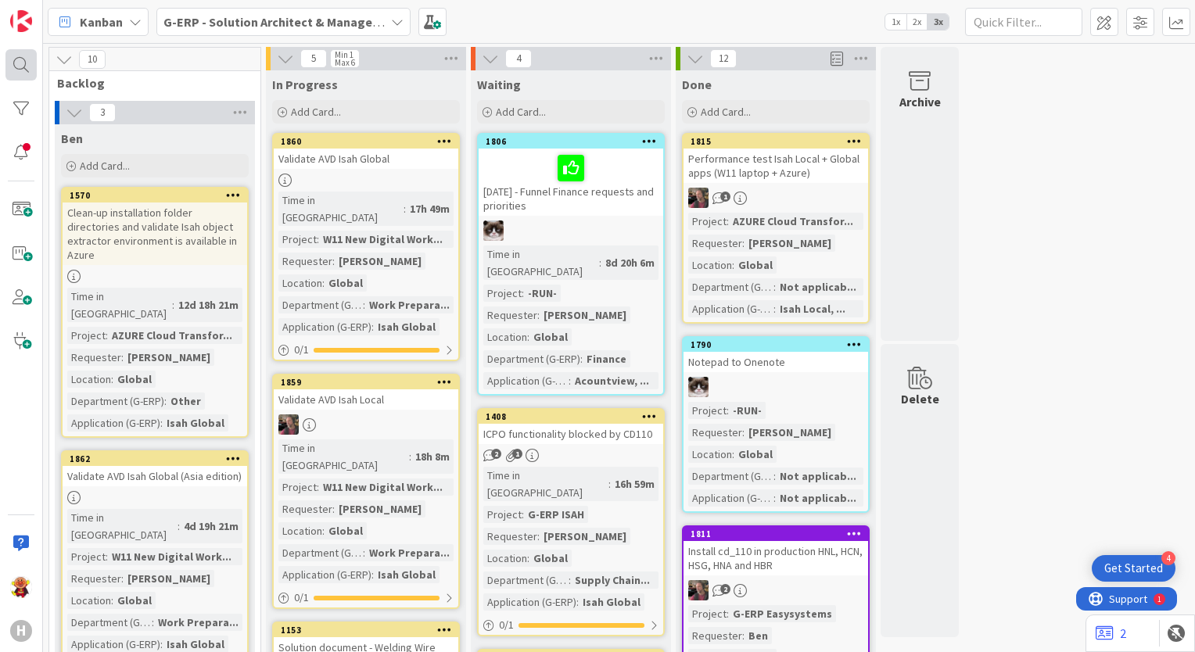
drag, startPoint x: 41, startPoint y: 66, endPoint x: 31, endPoint y: 63, distance: 9.7
click at [31, 63] on div "H" at bounding box center [21, 326] width 43 height 652
click at [31, 63] on div at bounding box center [20, 64] width 31 height 31
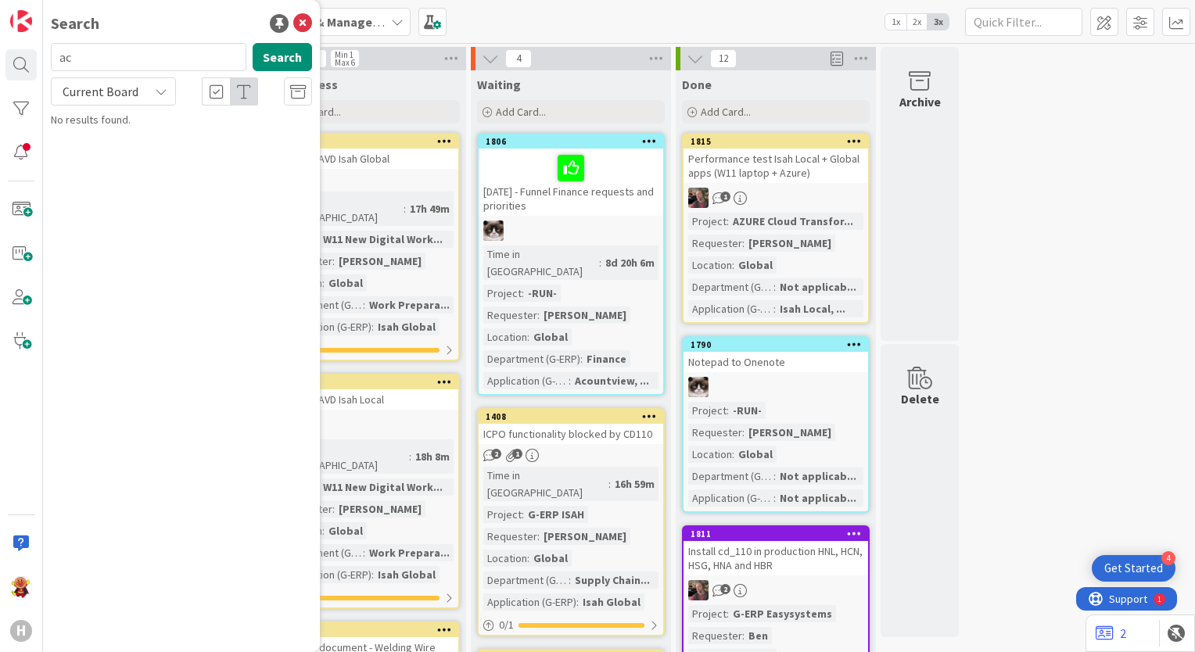
type input "a"
type input "travel"
click at [104, 92] on span "Current Board" at bounding box center [101, 92] width 76 height 16
click at [109, 167] on span "All Boards" at bounding box center [140, 156] width 163 height 23
drag, startPoint x: 121, startPoint y: 65, endPoint x: 30, endPoint y: 55, distance: 91.3
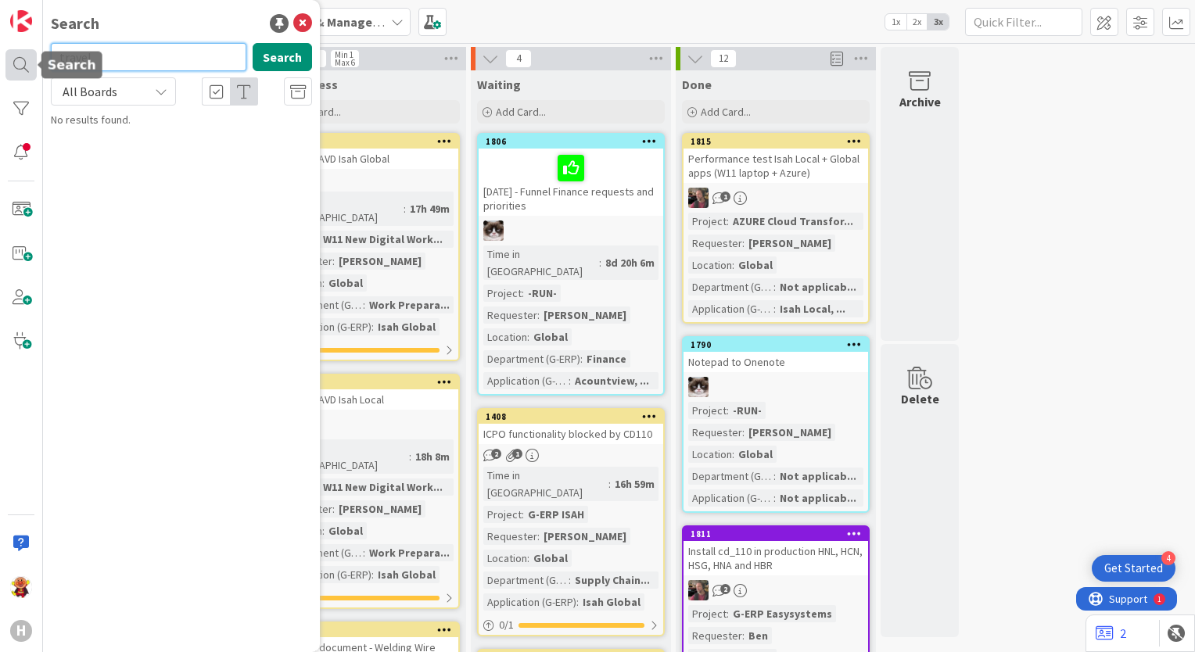
click at [30, 55] on div "H Search travel Search All Boards Current Board All Boards No results found." at bounding box center [21, 326] width 43 height 652
click at [307, 21] on icon at bounding box center [302, 23] width 19 height 19
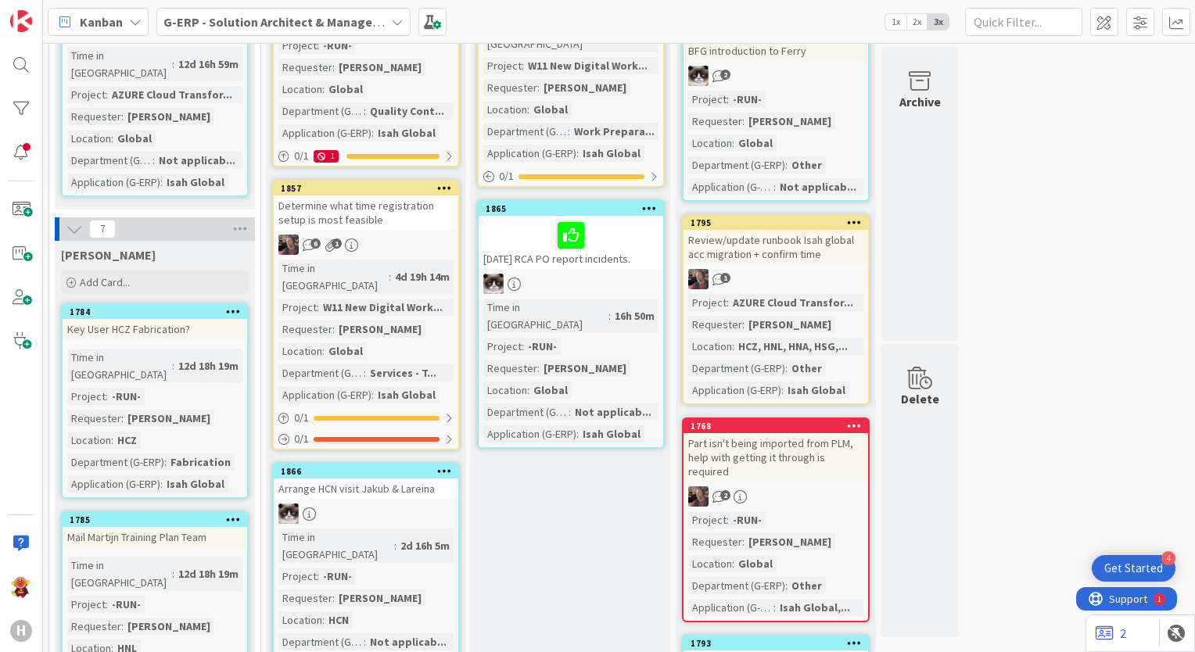
scroll to position [938, 0]
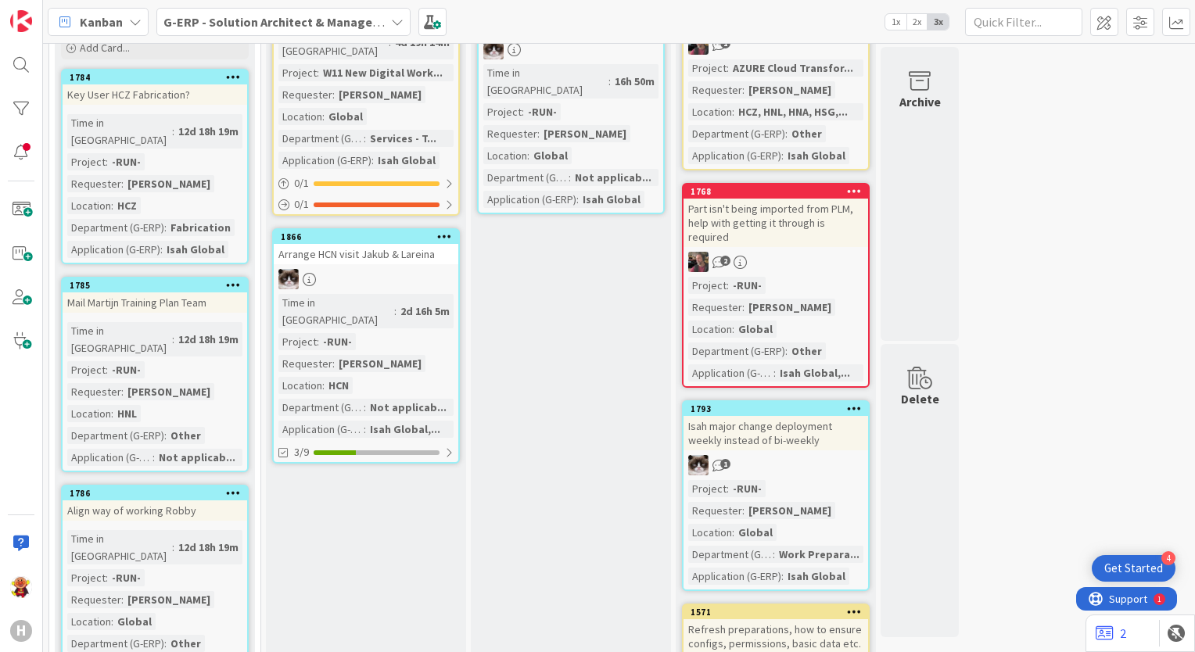
click at [341, 269] on div at bounding box center [366, 279] width 185 height 20
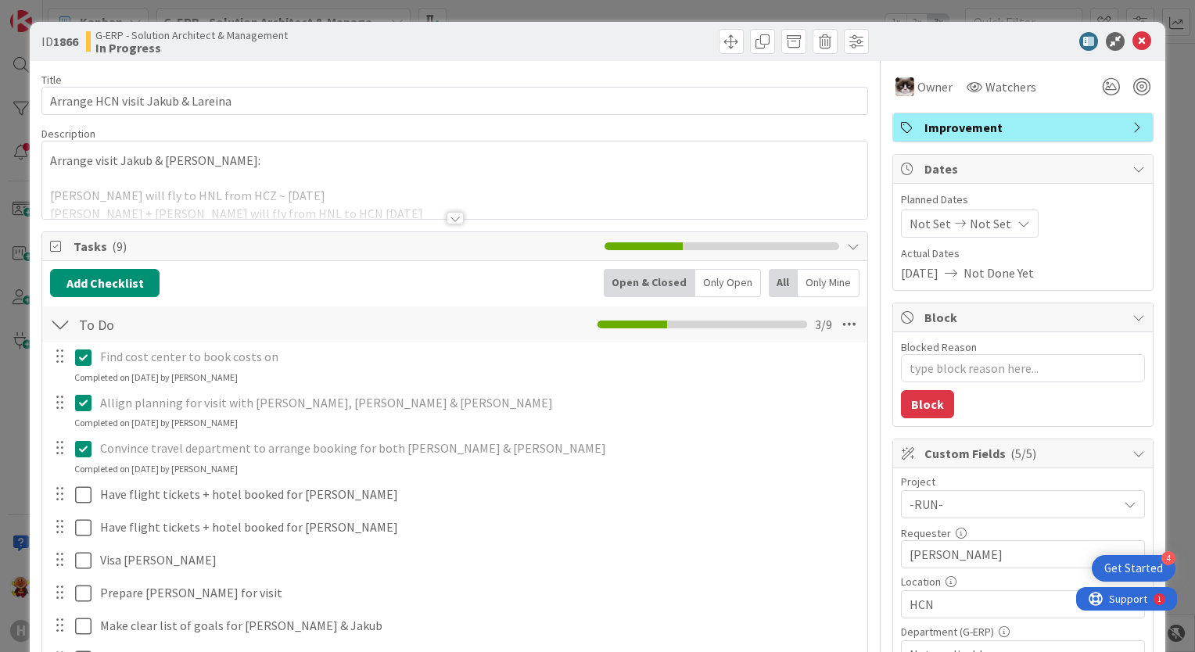
type textarea "x"
click at [448, 214] on div at bounding box center [454, 218] width 17 height 13
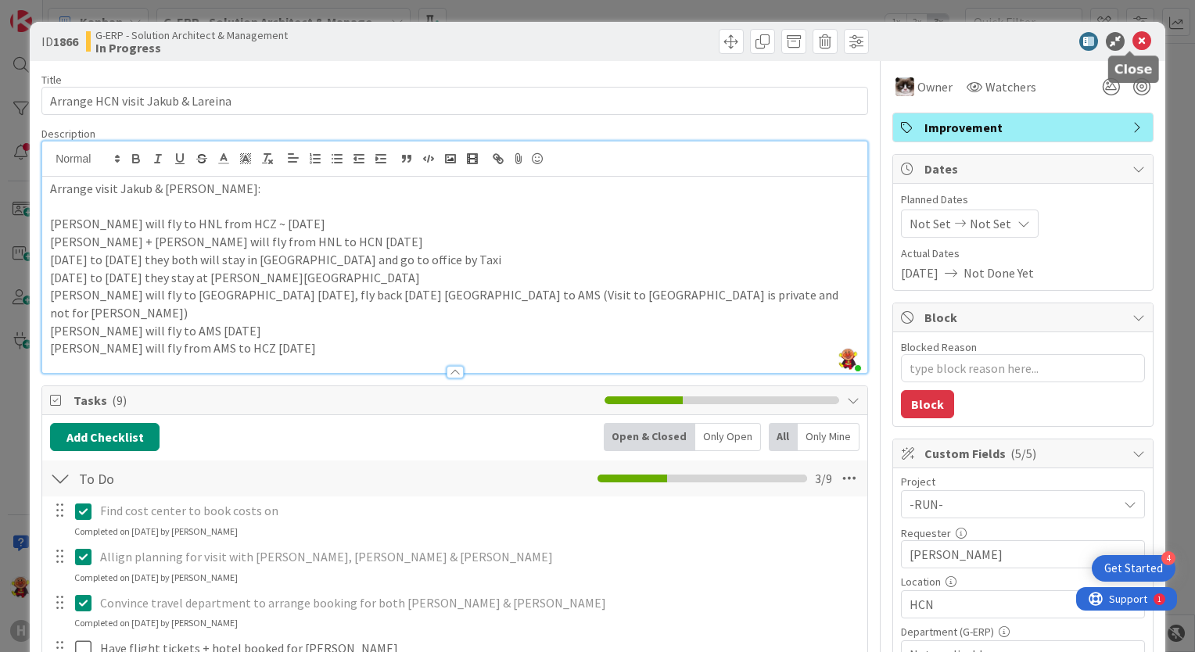
click at [1132, 38] on icon at bounding box center [1141, 41] width 19 height 19
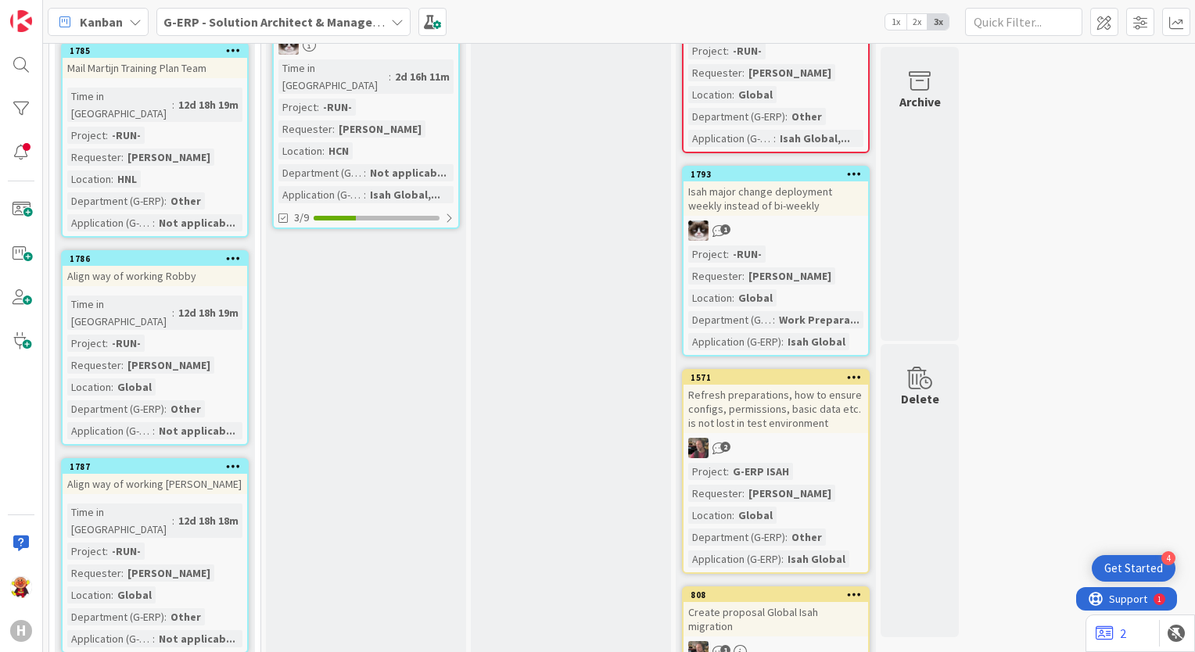
scroll to position [1173, 0]
